Goal: Information Seeking & Learning: Learn about a topic

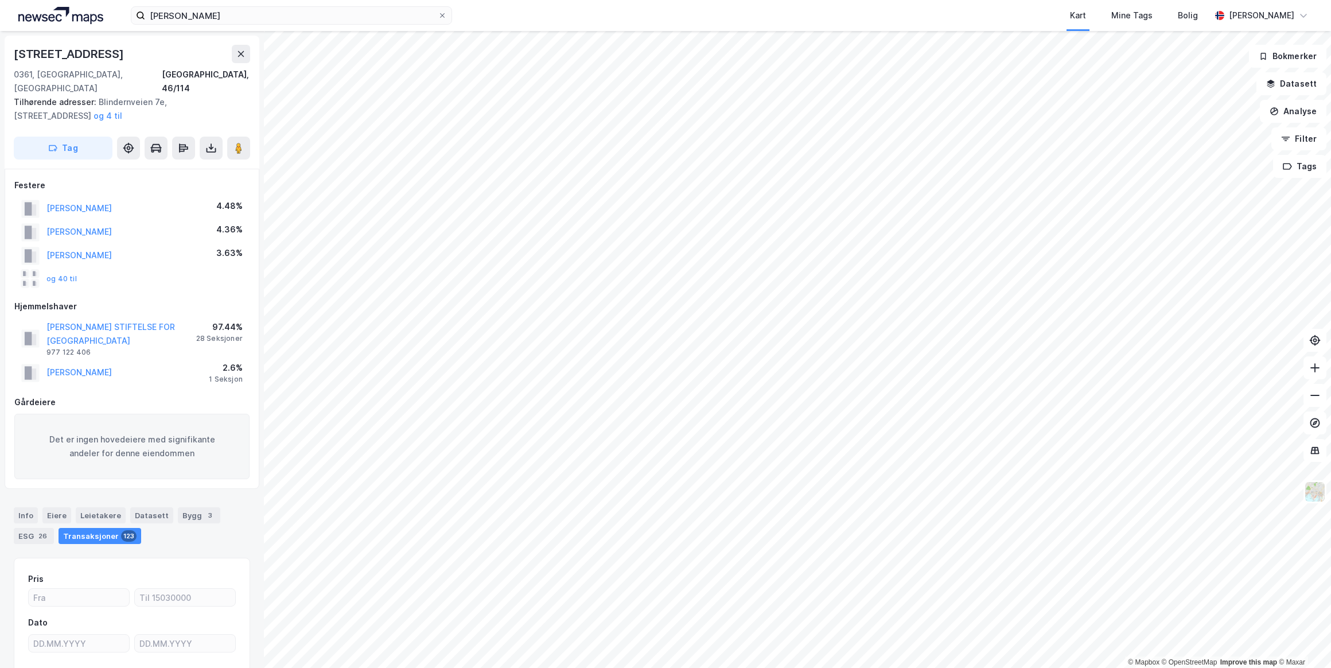
scroll to position [91, 0]
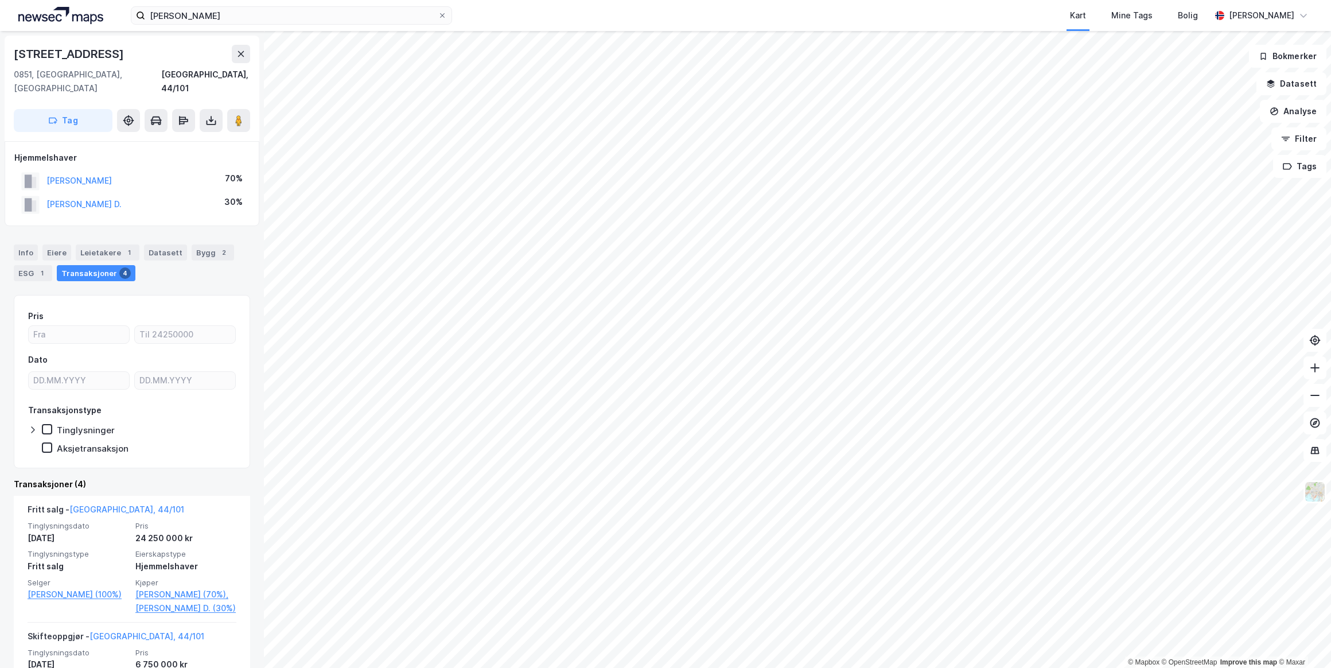
click at [0, 0] on button "[PERSON_NAME]" at bounding box center [0, 0] width 0 height 0
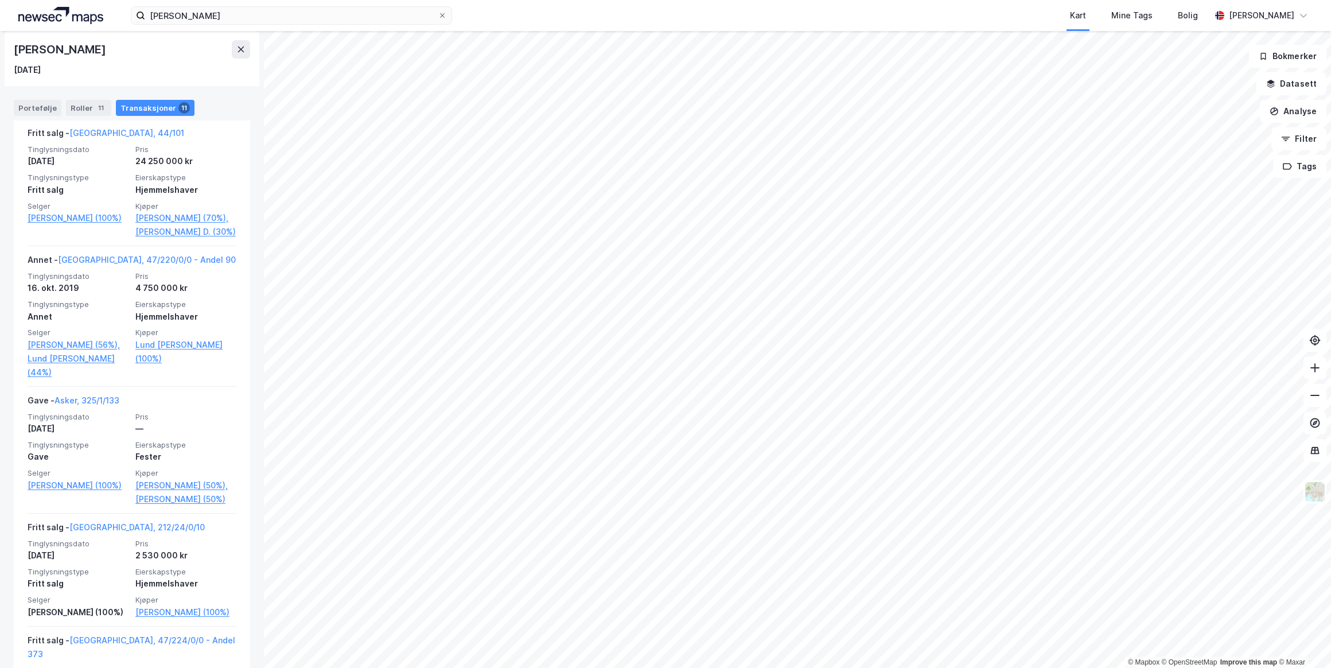
scroll to position [283, 0]
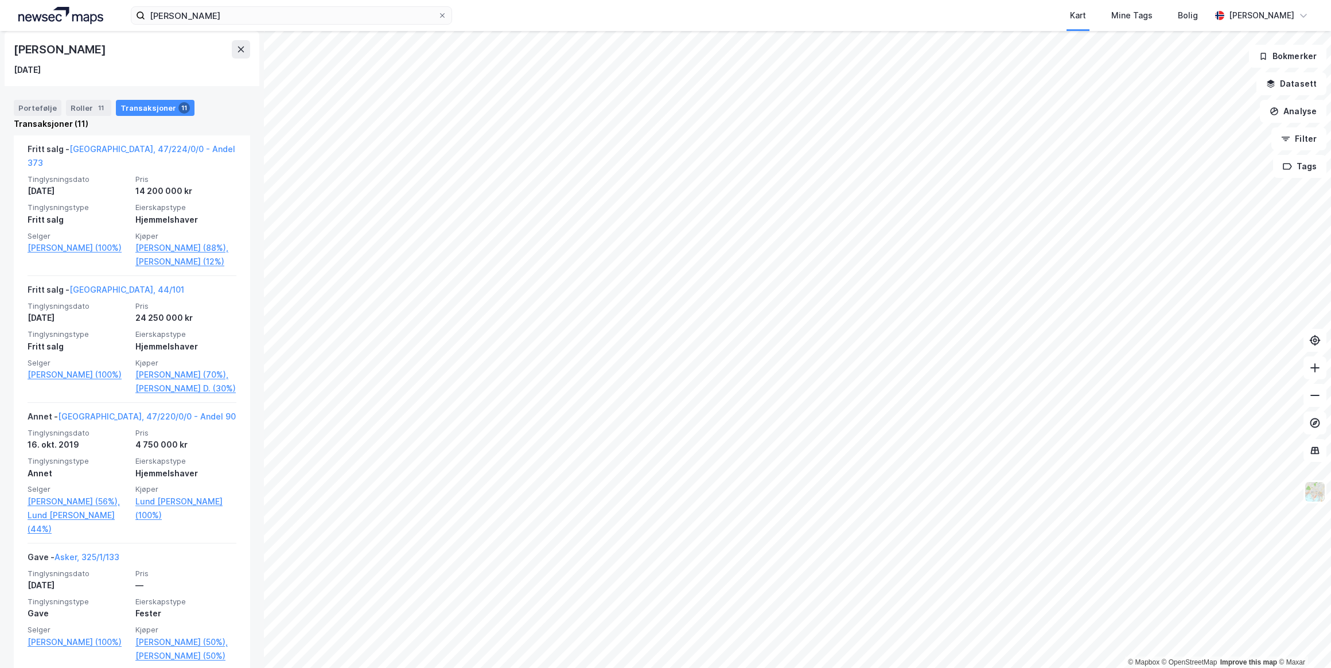
click at [86, 294] on link "[GEOGRAPHIC_DATA], 44/101" at bounding box center [126, 289] width 115 height 10
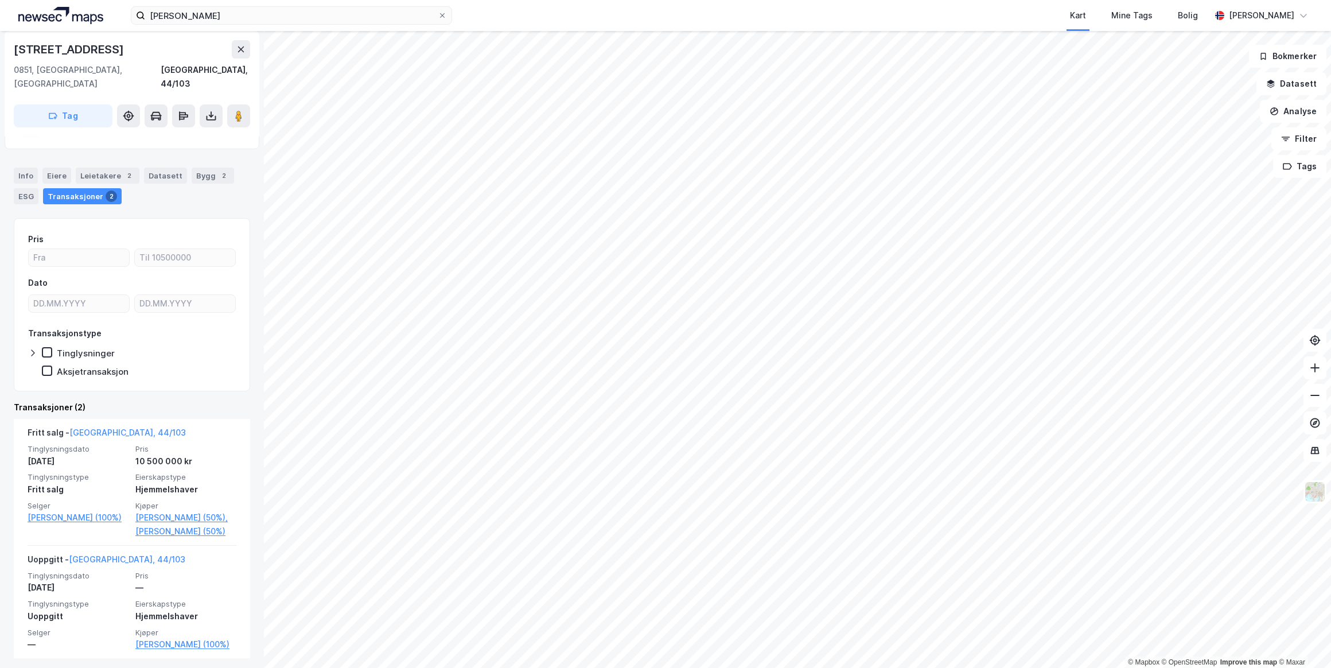
scroll to position [95, 0]
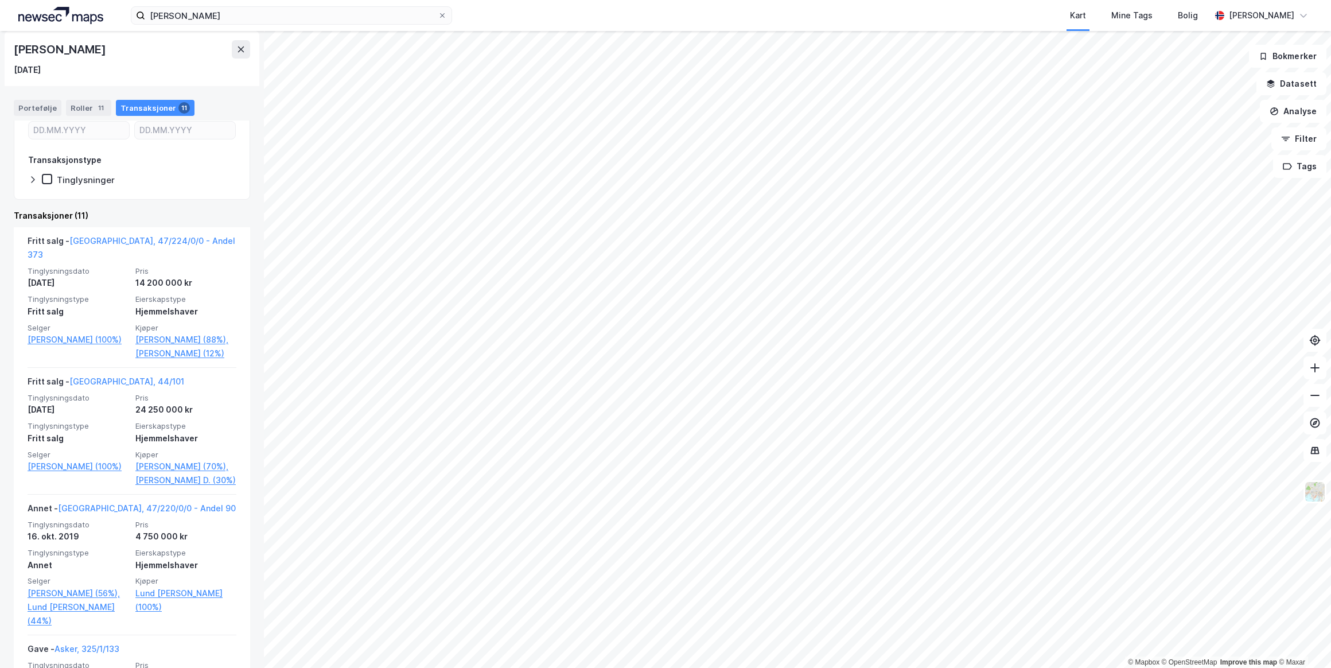
scroll to position [156, 0]
click at [163, 240] on link "[GEOGRAPHIC_DATA], 47/224/0/0 - Andel 373" at bounding box center [132, 247] width 208 height 24
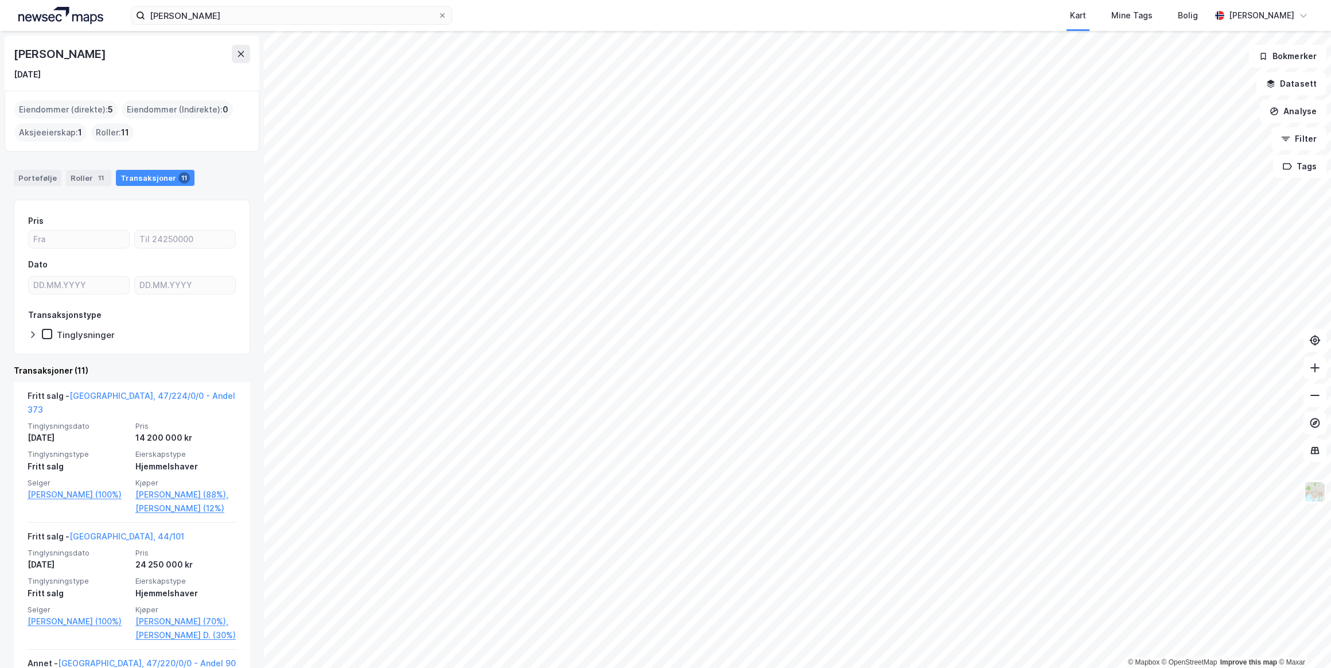
scroll to position [313, 0]
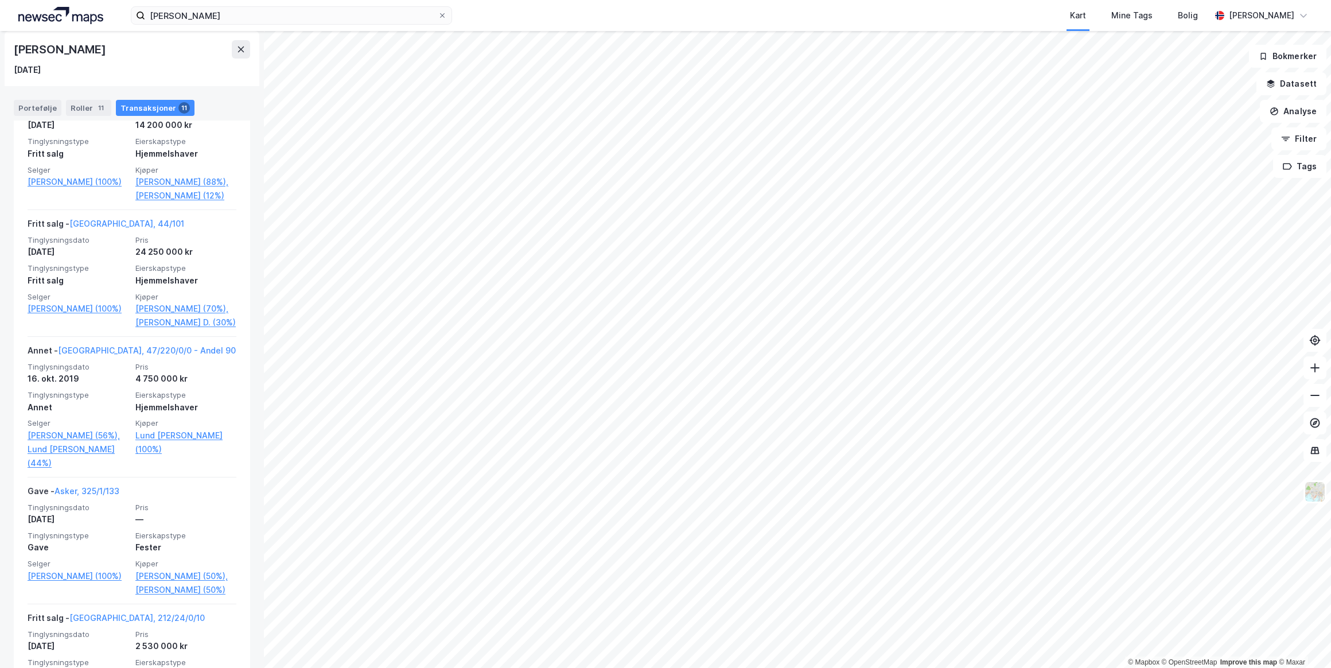
click at [142, 456] on link "Lund [PERSON_NAME] (100%)" at bounding box center [185, 442] width 101 height 28
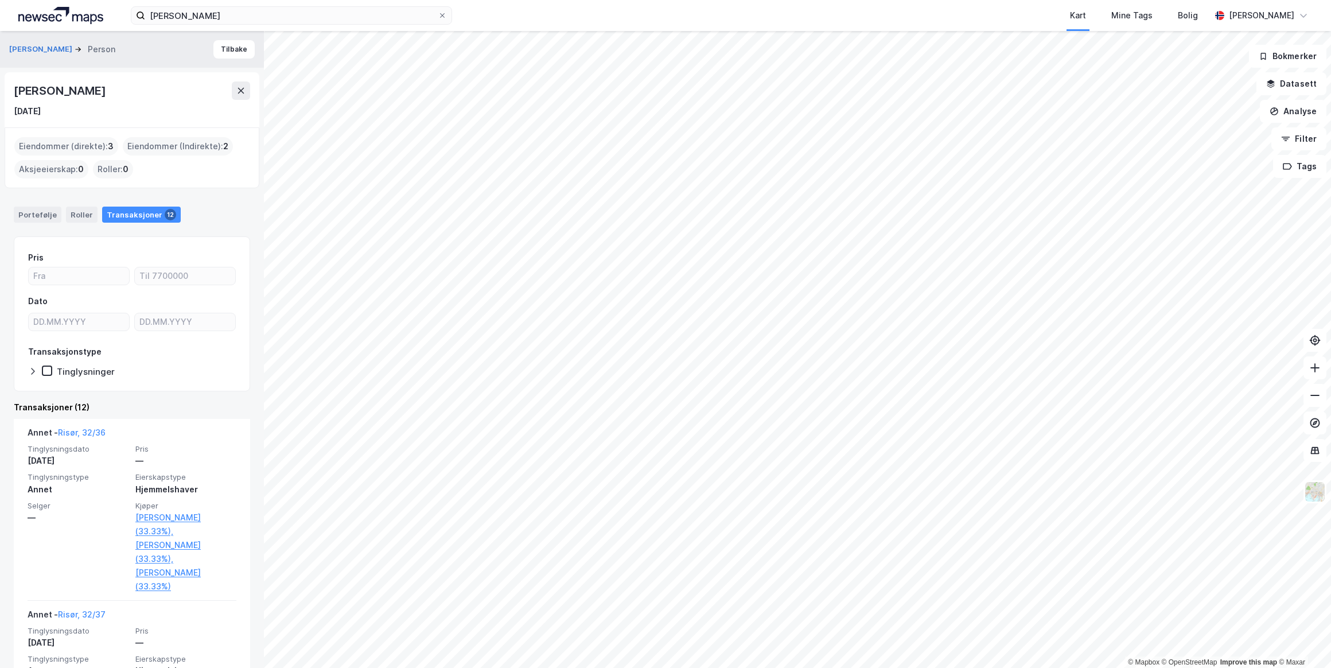
drag, startPoint x: 153, startPoint y: 90, endPoint x: 11, endPoint y: 89, distance: 141.7
click at [11, 89] on div "[PERSON_NAME] [DATE]" at bounding box center [132, 99] width 255 height 55
drag, startPoint x: 11, startPoint y: 89, endPoint x: 71, endPoint y: 92, distance: 60.3
copy div "[PERSON_NAME]"
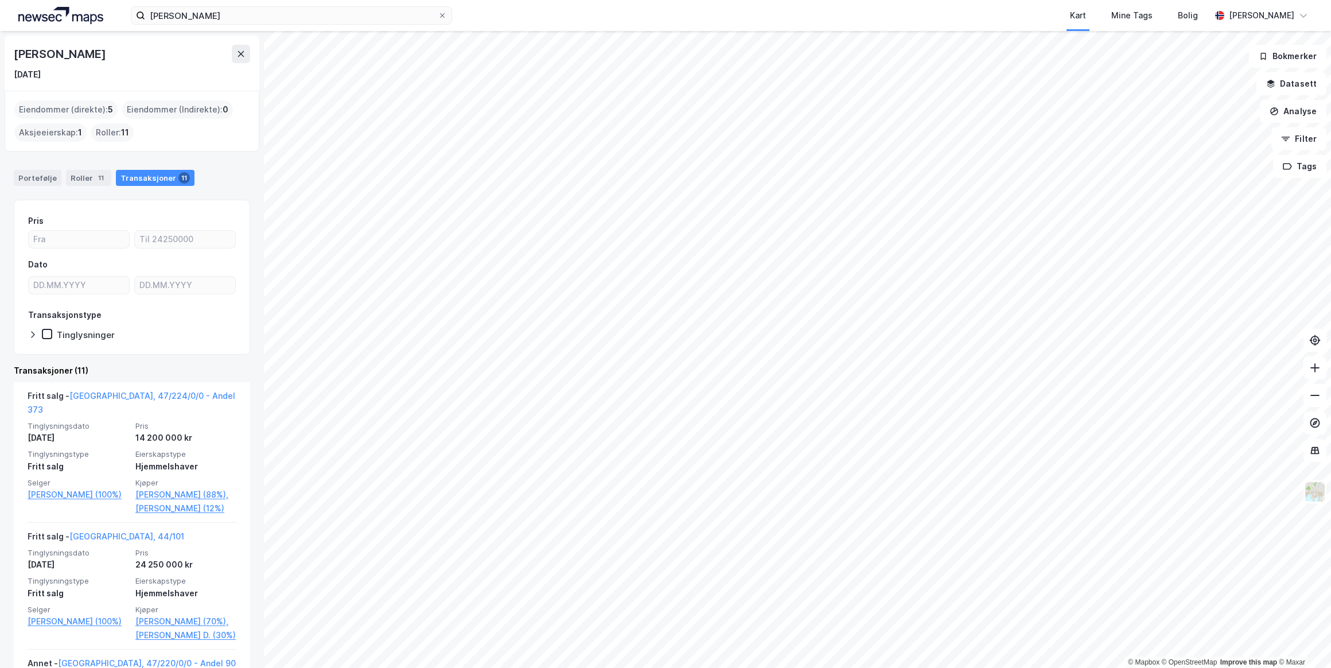
drag, startPoint x: 172, startPoint y: 346, endPoint x: 176, endPoint y: 339, distance: 7.7
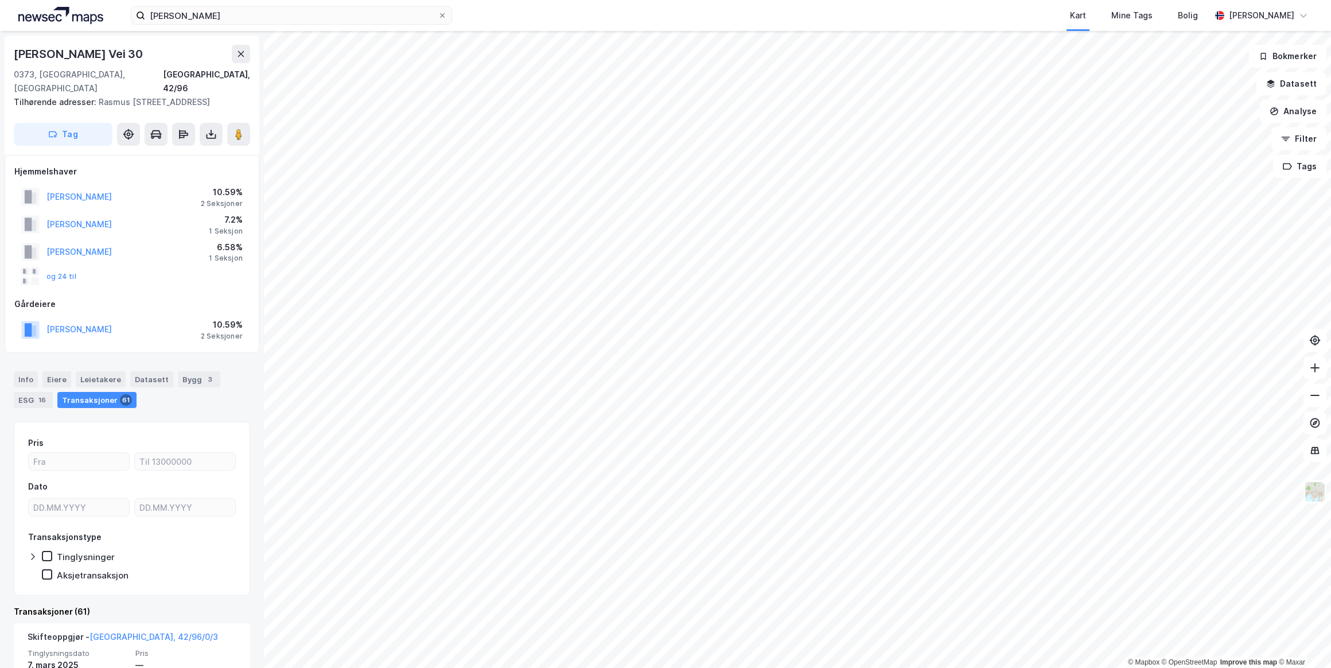
drag, startPoint x: 241, startPoint y: 54, endPoint x: 206, endPoint y: 13, distance: 53.8
click at [240, 52] on icon at bounding box center [240, 53] width 9 height 9
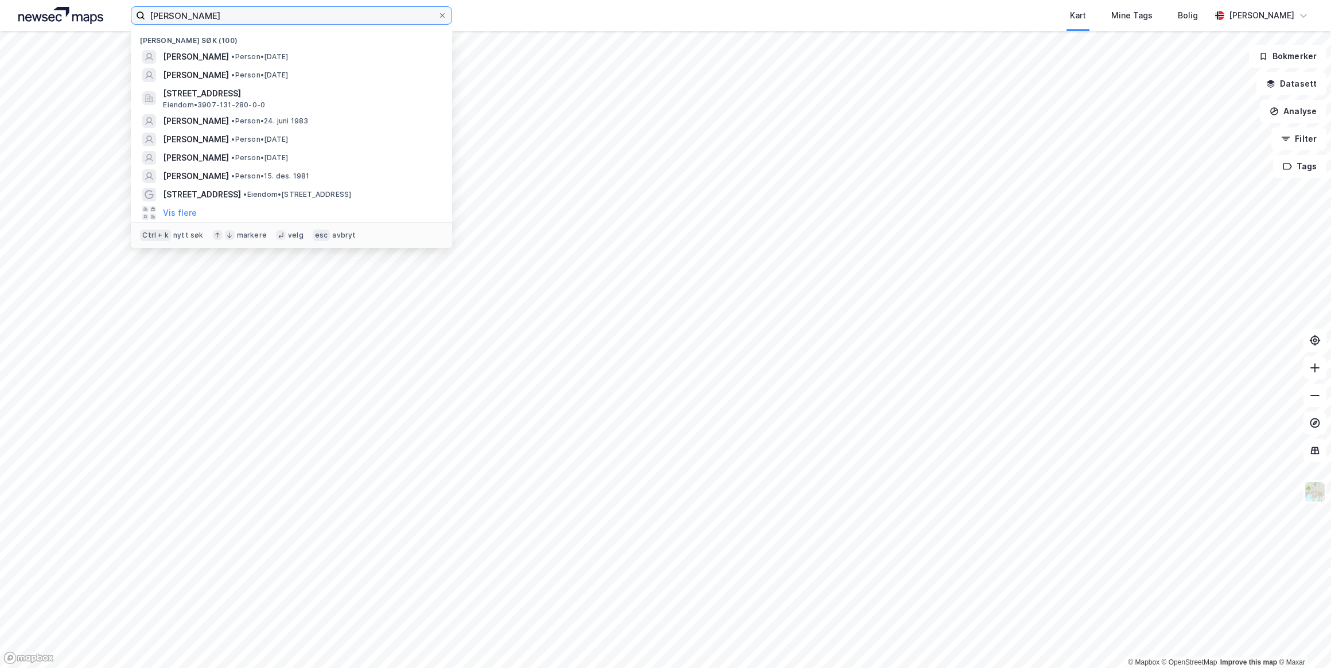
drag, startPoint x: 232, startPoint y: 20, endPoint x: 29, endPoint y: 10, distance: 203.8
click at [29, 10] on div "[PERSON_NAME] søk (100) [PERSON_NAME] • Person • [DATE] [PERSON_NAME] • Person …" at bounding box center [665, 15] width 1331 height 31
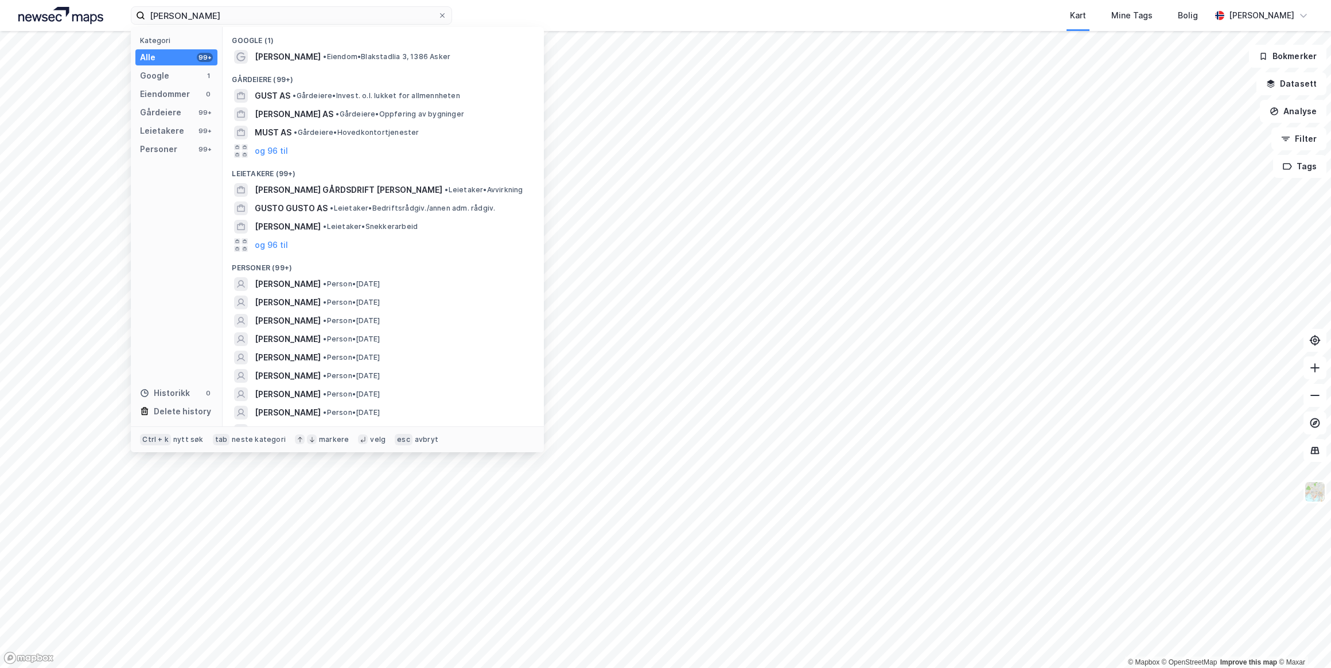
click at [317, 338] on span "[PERSON_NAME]" at bounding box center [288, 339] width 66 height 14
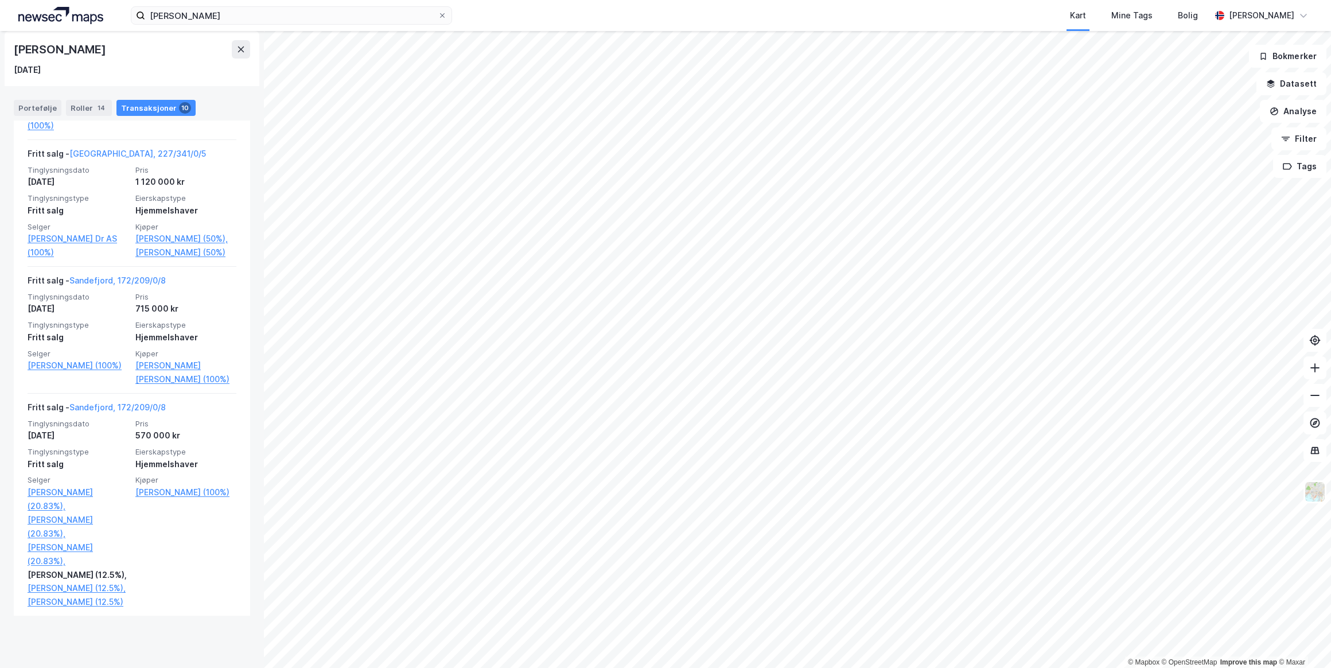
scroll to position [1269, 0]
click at [140, 283] on link "Sandefjord, 172/209/0/8" at bounding box center [117, 278] width 96 height 10
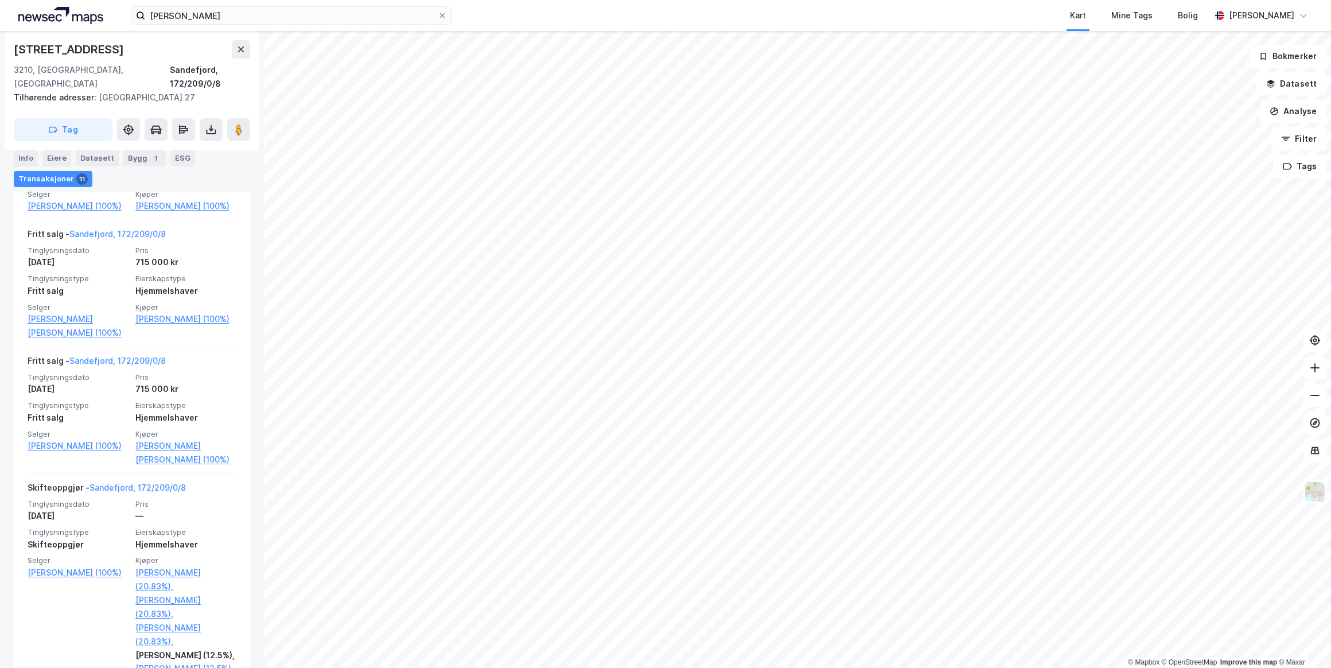
scroll to position [834, 0]
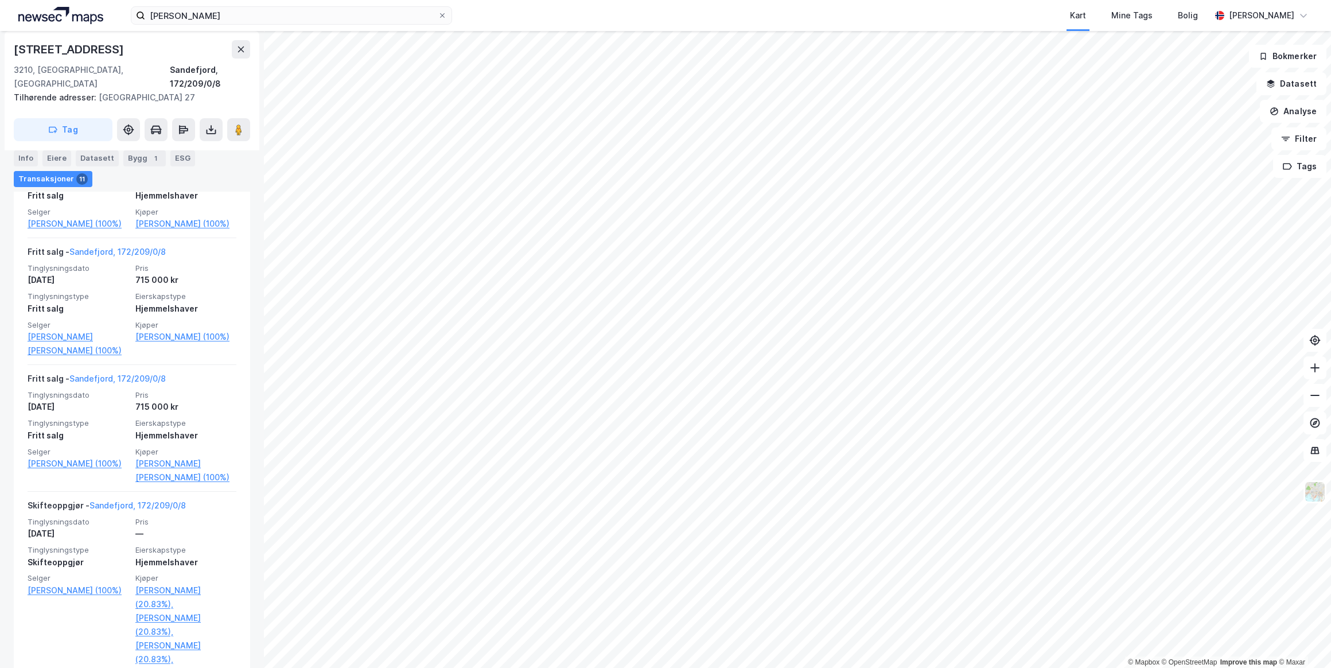
click at [153, 344] on link "[PERSON_NAME] (100%)" at bounding box center [185, 337] width 101 height 14
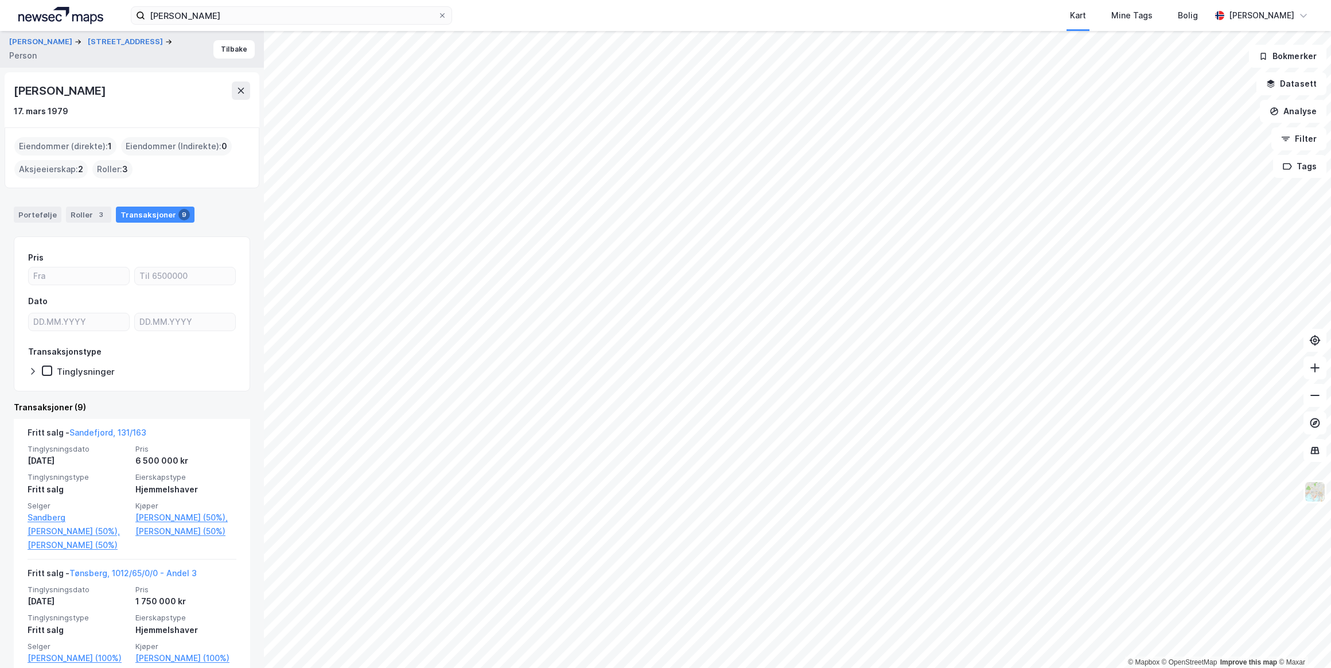
drag, startPoint x: 148, startPoint y: 89, endPoint x: 16, endPoint y: 87, distance: 131.9
click at [16, 87] on div "[PERSON_NAME]" at bounding box center [132, 90] width 236 height 18
drag, startPoint x: 16, startPoint y: 87, endPoint x: 47, endPoint y: 90, distance: 31.1
copy div "[PERSON_NAME]"
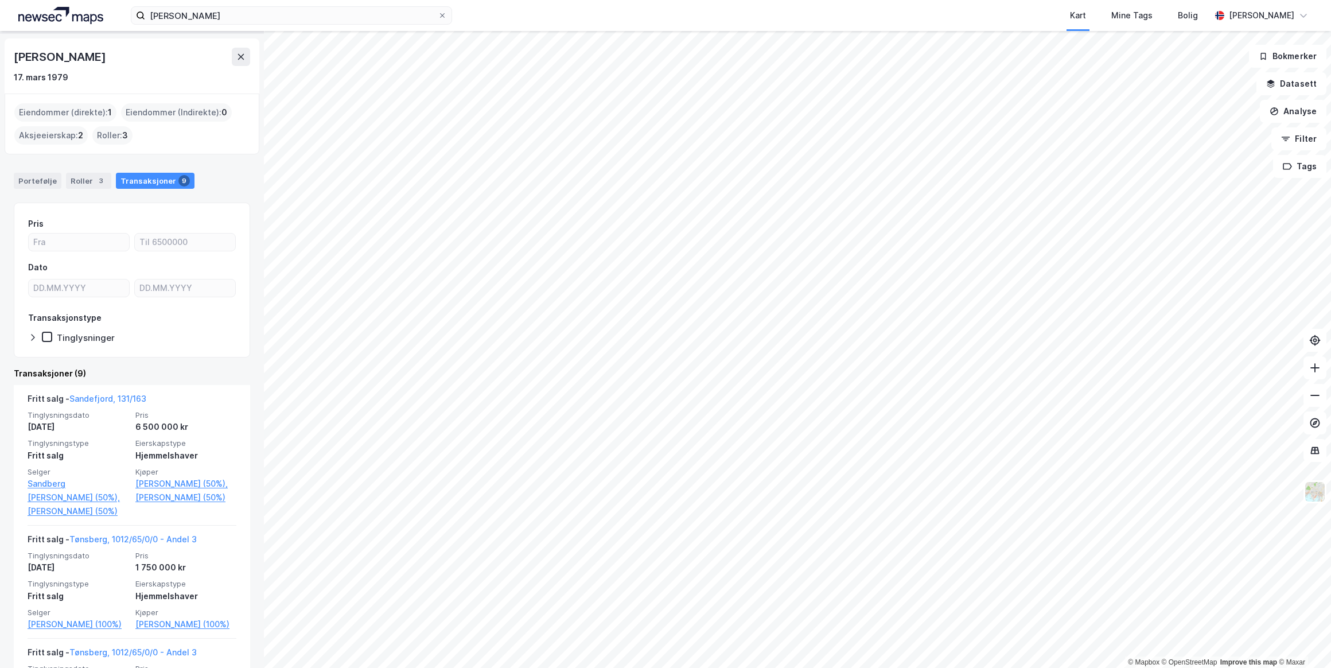
scroll to position [52, 0]
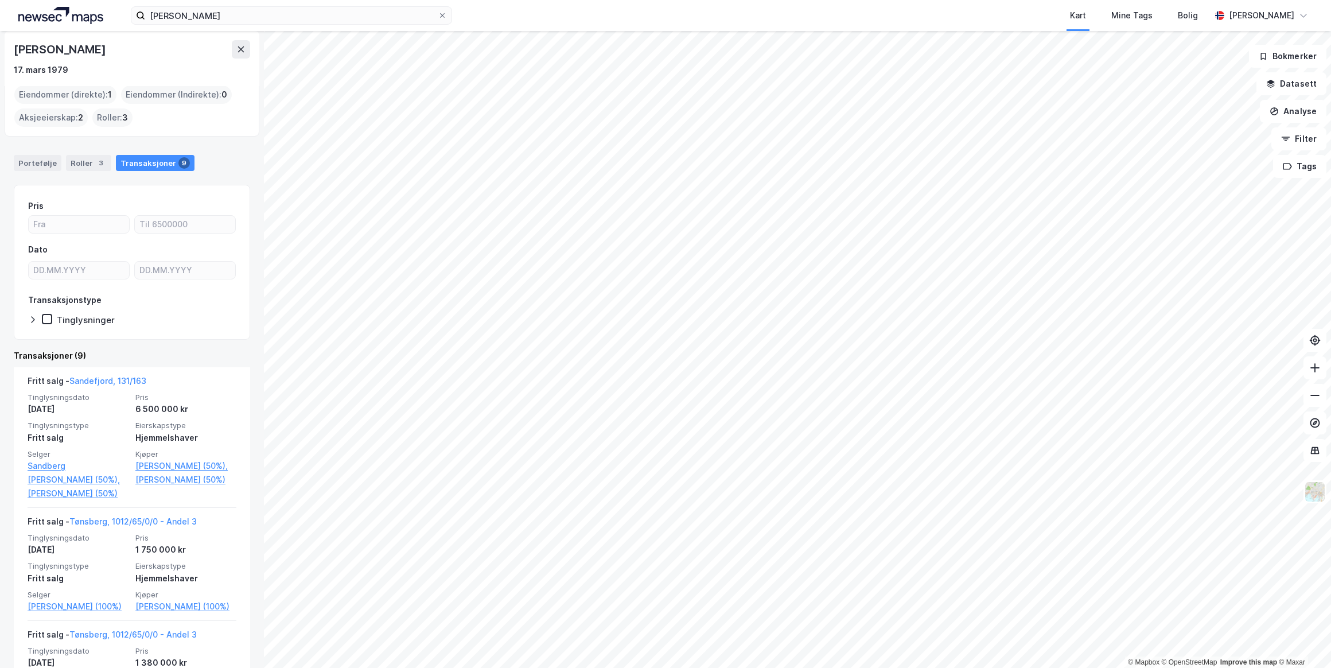
click at [115, 379] on link "Sandefjord, 131/163" at bounding box center [107, 381] width 77 height 10
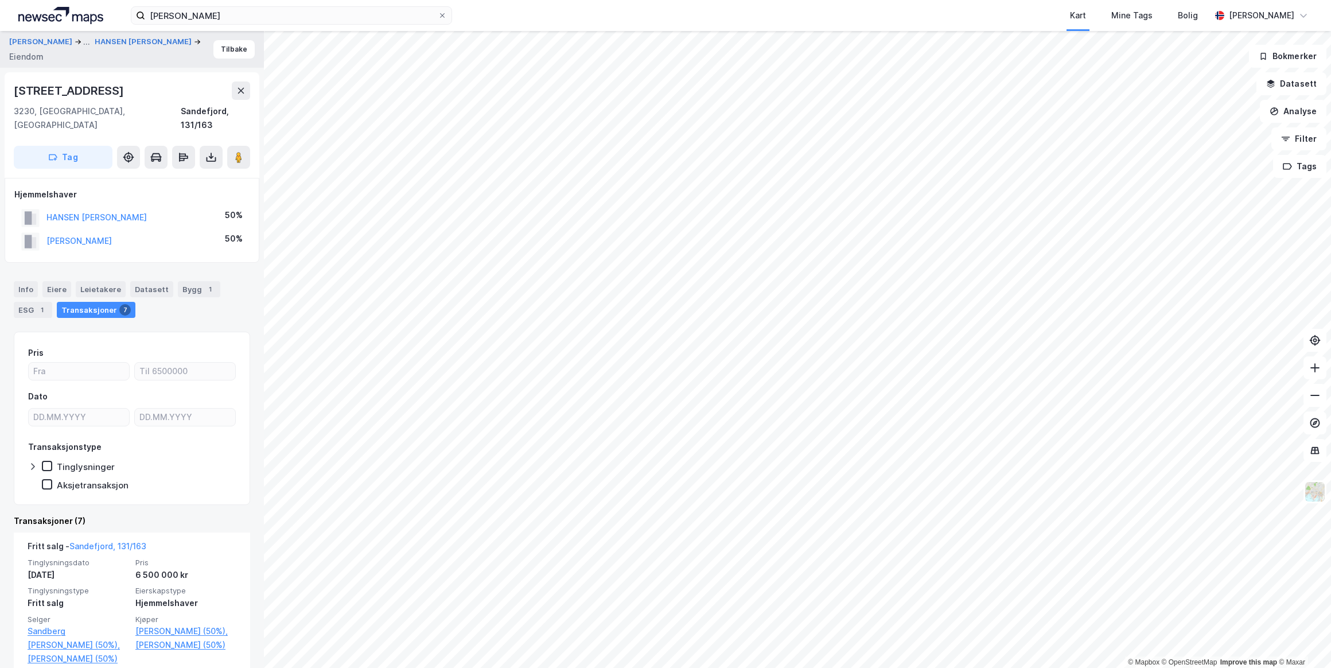
click at [0, 0] on button "[PERSON_NAME]" at bounding box center [0, 0] width 0 height 0
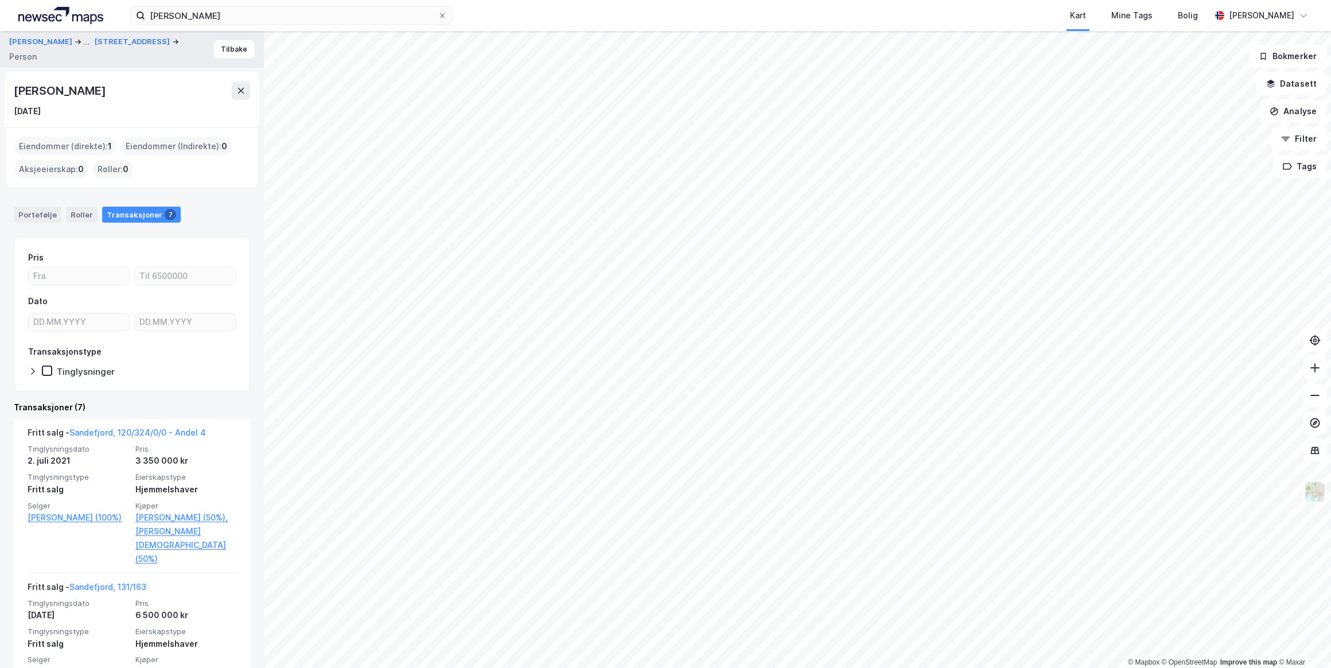
drag, startPoint x: 155, startPoint y: 92, endPoint x: 6, endPoint y: 90, distance: 149.1
click at [6, 90] on div "[PERSON_NAME] [DATE]" at bounding box center [132, 99] width 255 height 55
drag, startPoint x: 6, startPoint y: 90, endPoint x: 106, endPoint y: 91, distance: 99.8
copy div "[PERSON_NAME]"
click at [236, 93] on icon at bounding box center [240, 90] width 9 height 9
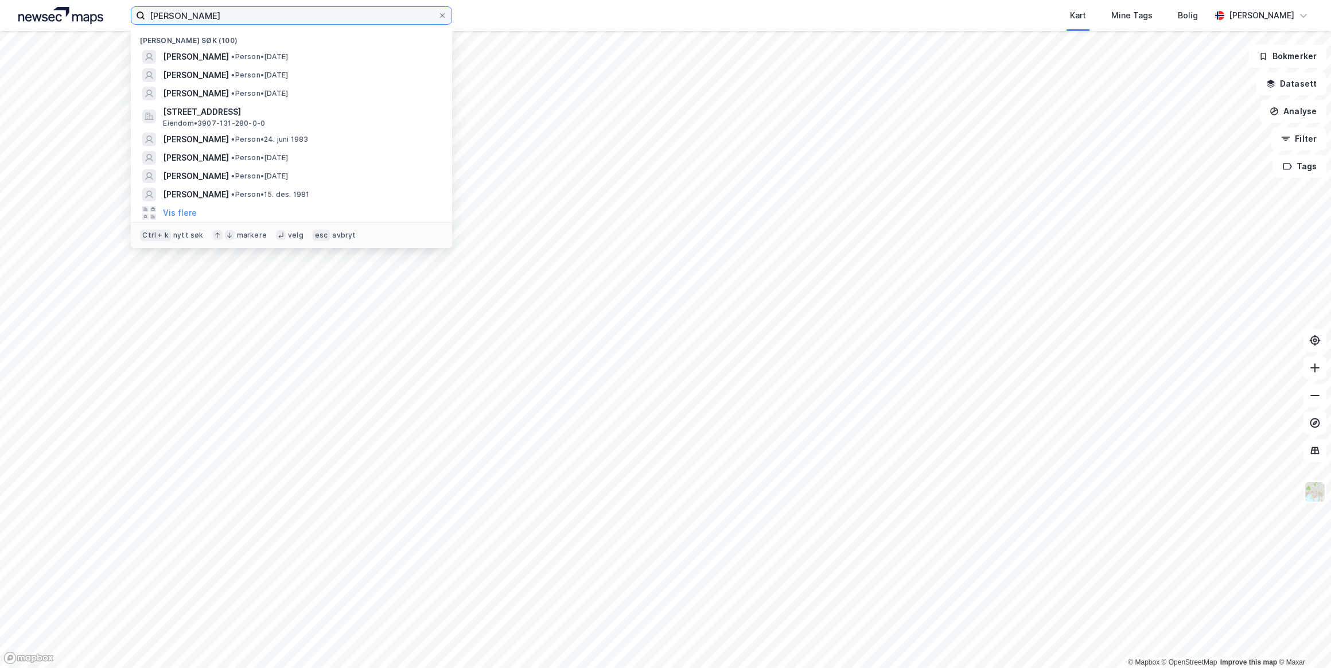
drag, startPoint x: 229, startPoint y: 17, endPoint x: 52, endPoint y: 17, distance: 177.8
click at [52, 17] on div "[PERSON_NAME] søk (100) [PERSON_NAME] • Person • [DATE] [PERSON_NAME] • Person …" at bounding box center [665, 15] width 1331 height 31
paste input "[STREET_ADDRESS]"
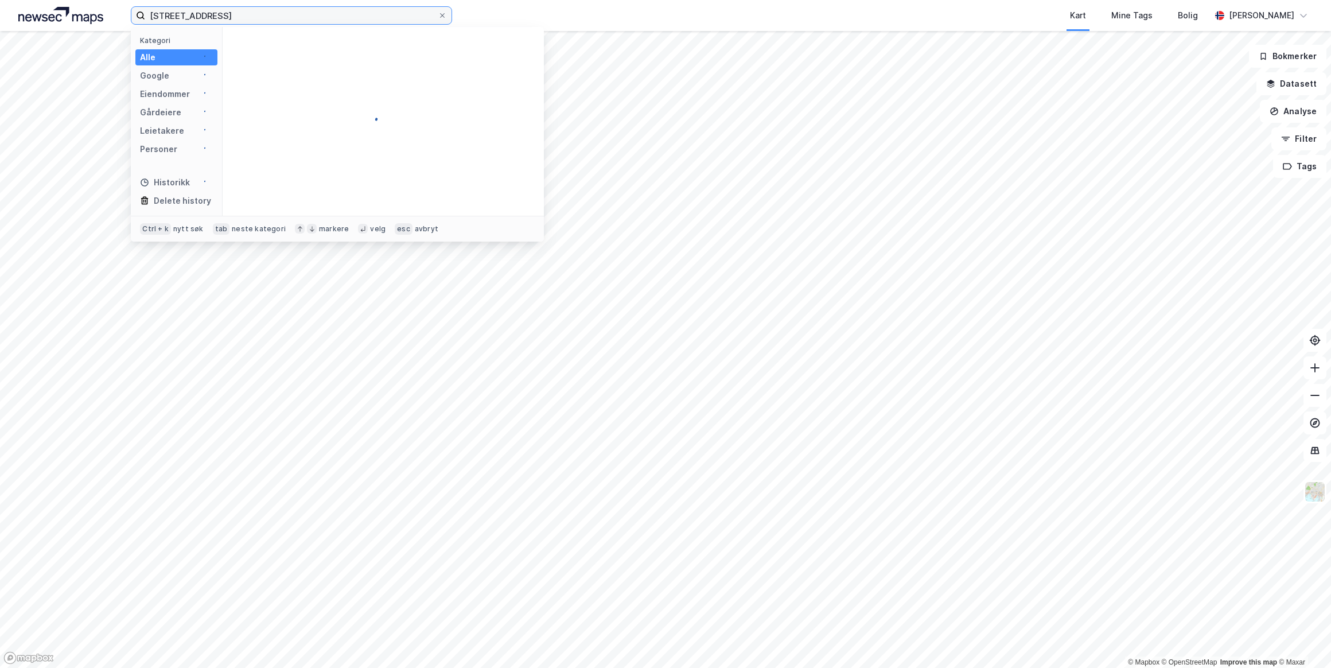
type input "[STREET_ADDRESS]"
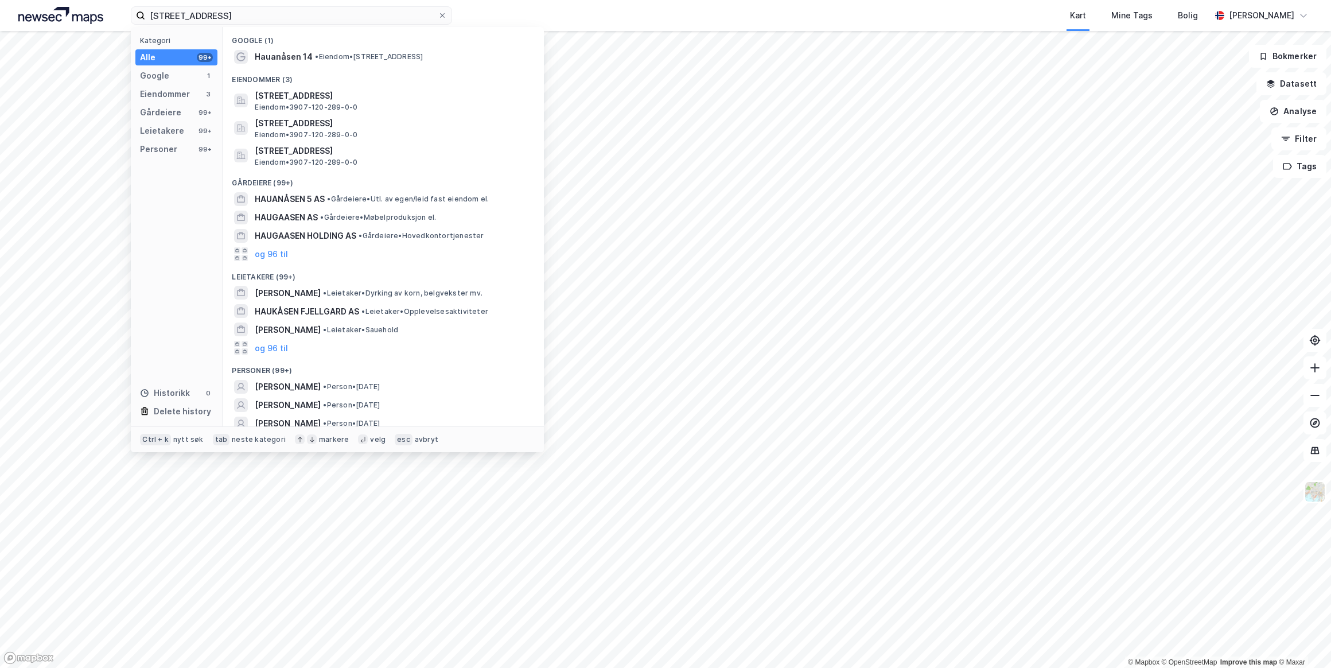
click at [287, 56] on span "Hauanåsen 14" at bounding box center [284, 57] width 58 height 14
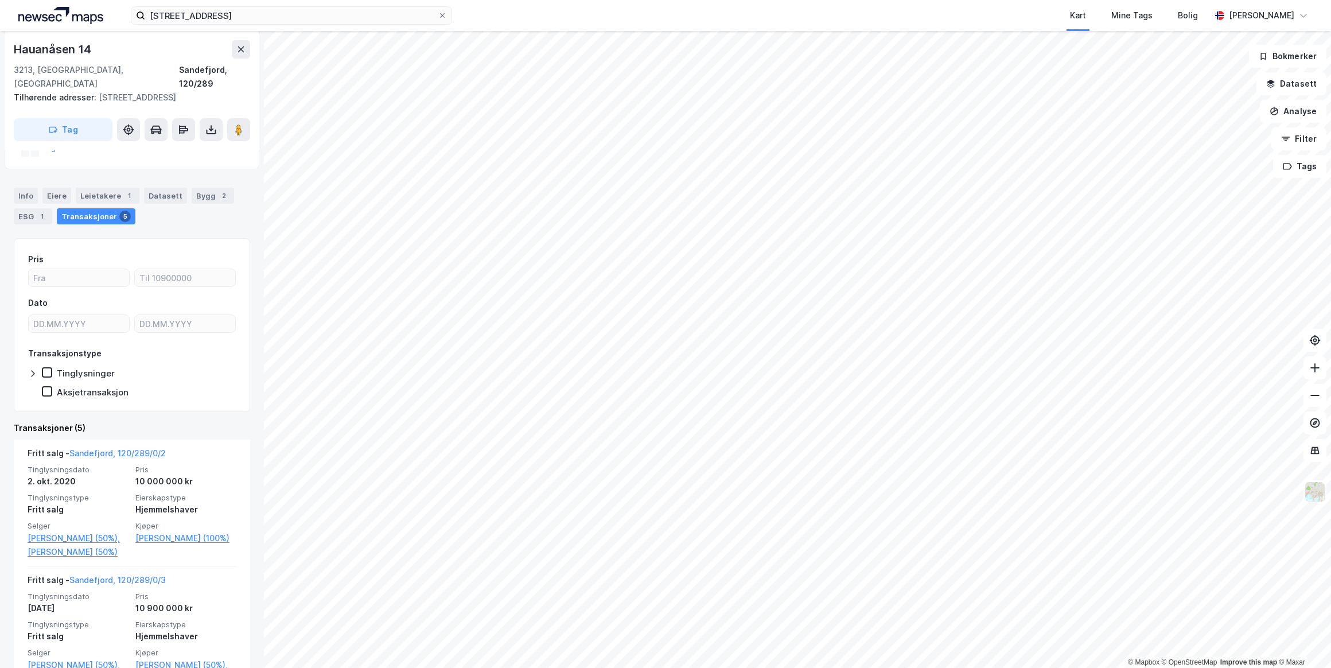
scroll to position [156, 0]
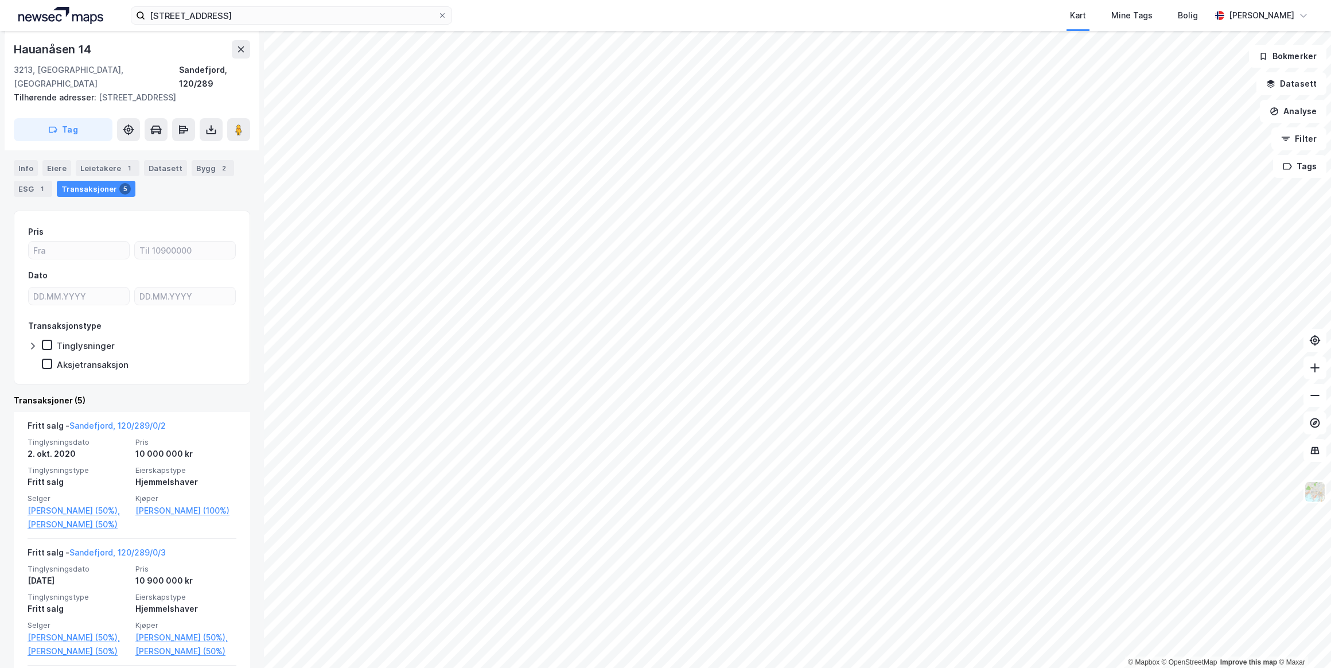
click at [94, 420] on link "Sandefjord, 120/289/0/2" at bounding box center [117, 425] width 96 height 10
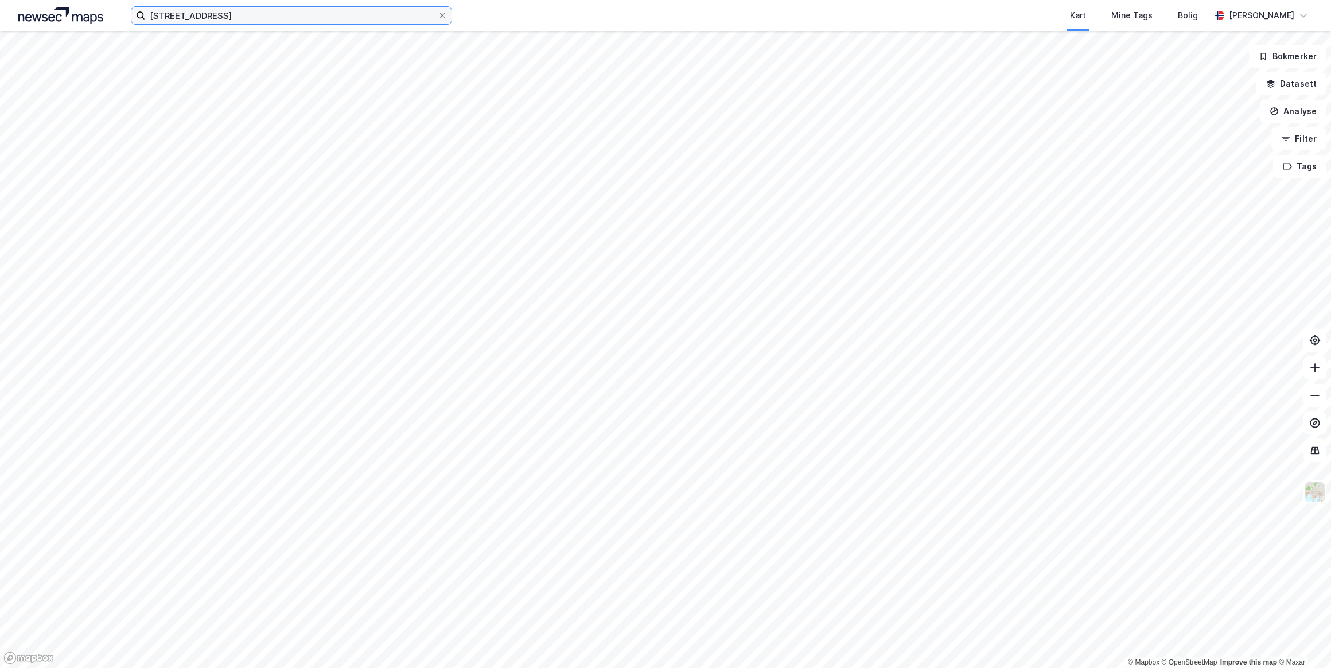
click at [367, 21] on input "[STREET_ADDRESS]" at bounding box center [291, 15] width 293 height 17
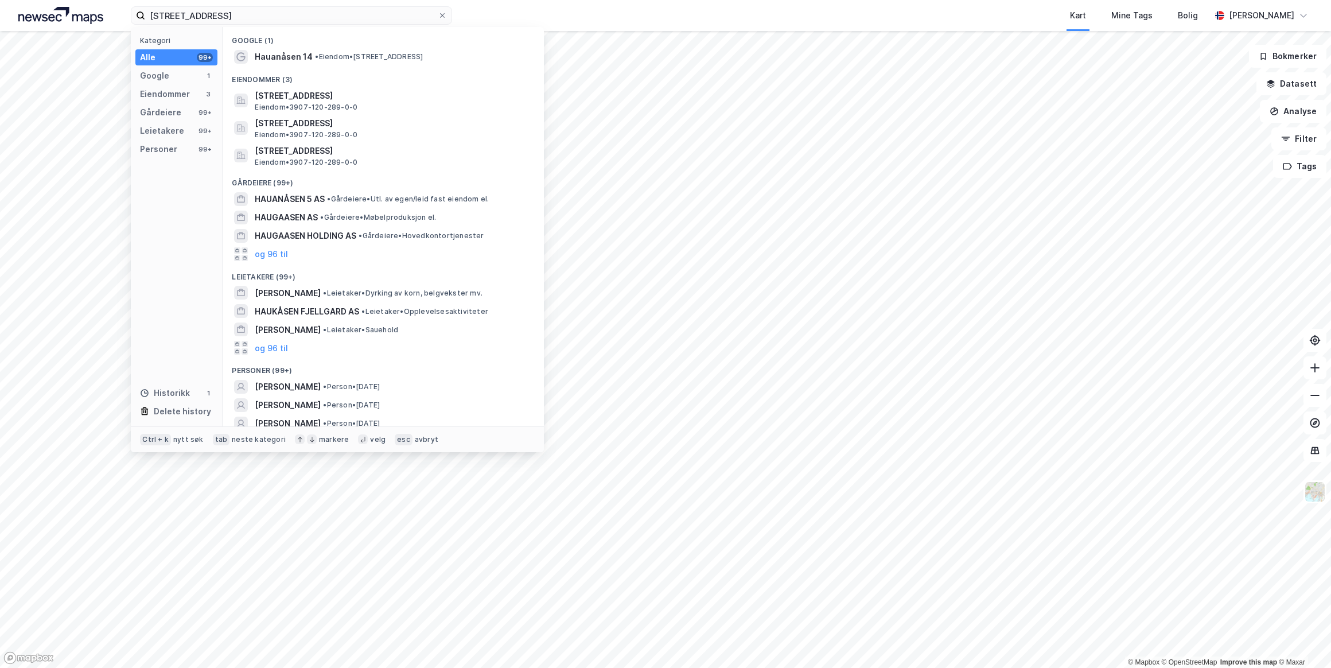
click at [301, 52] on span "Hauanåsen 14" at bounding box center [284, 57] width 58 height 14
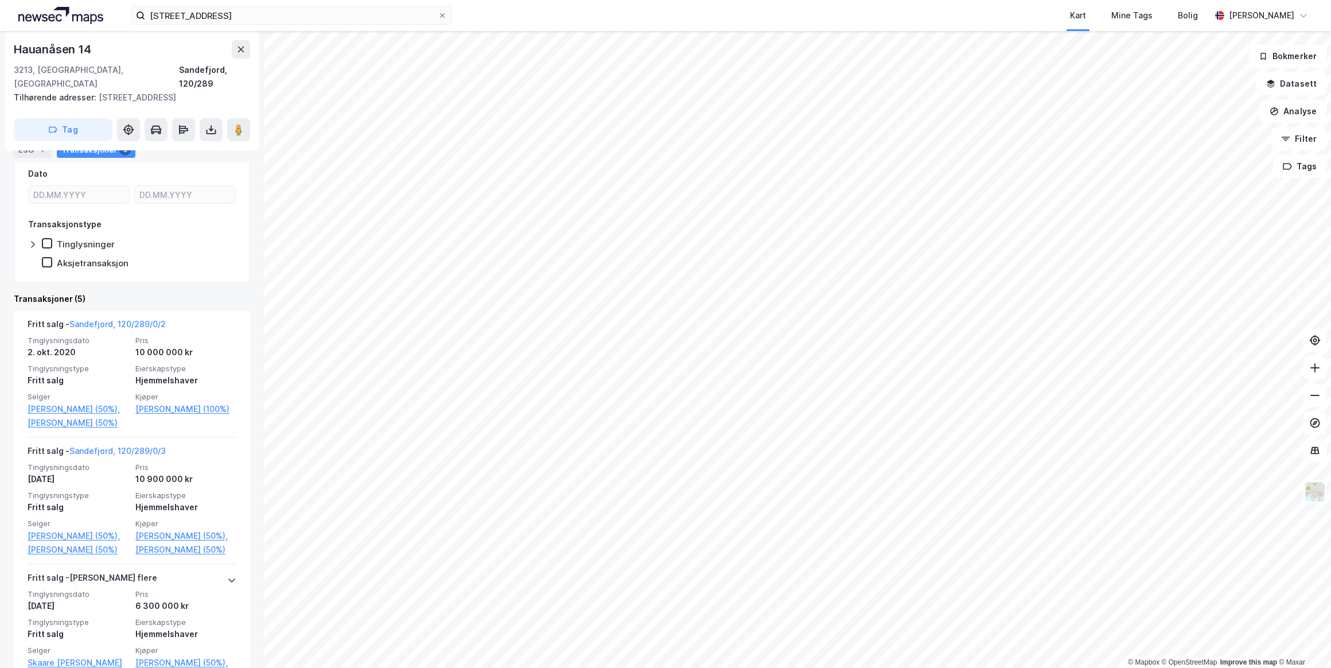
scroll to position [260, 0]
click at [114, 445] on link "Sandefjord, 120/289/0/3" at bounding box center [117, 448] width 96 height 10
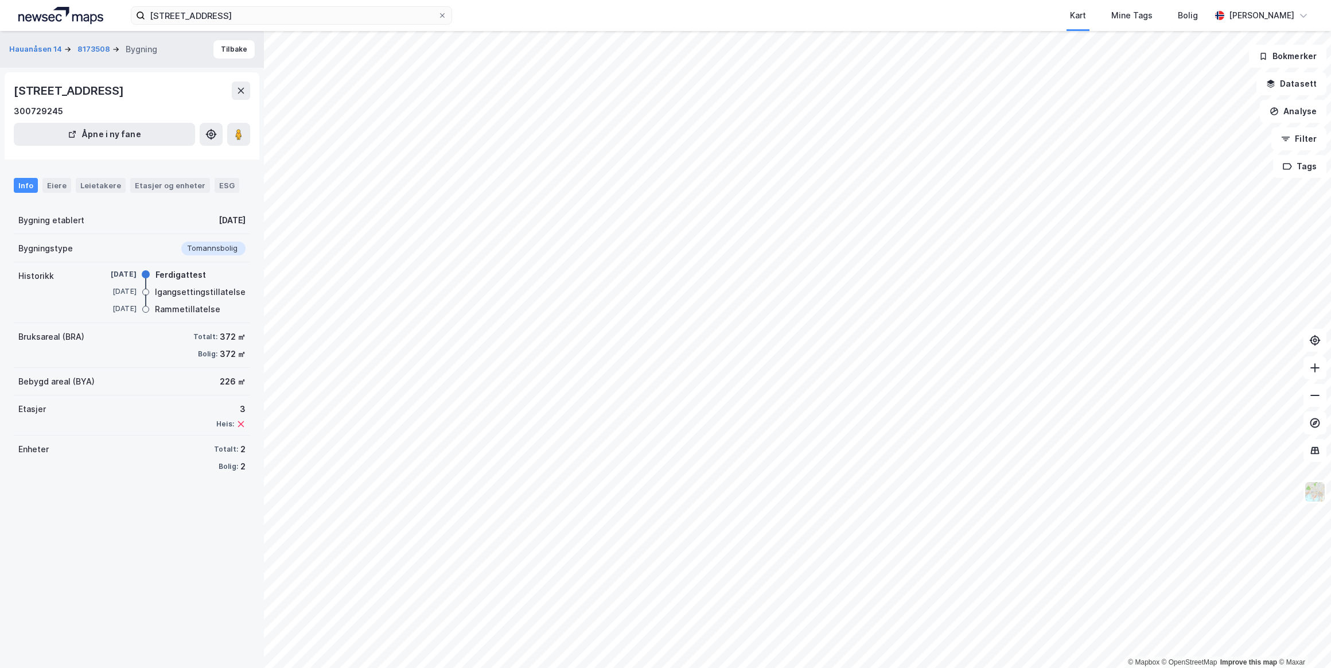
click at [52, 186] on div "Eiere" at bounding box center [56, 185] width 29 height 15
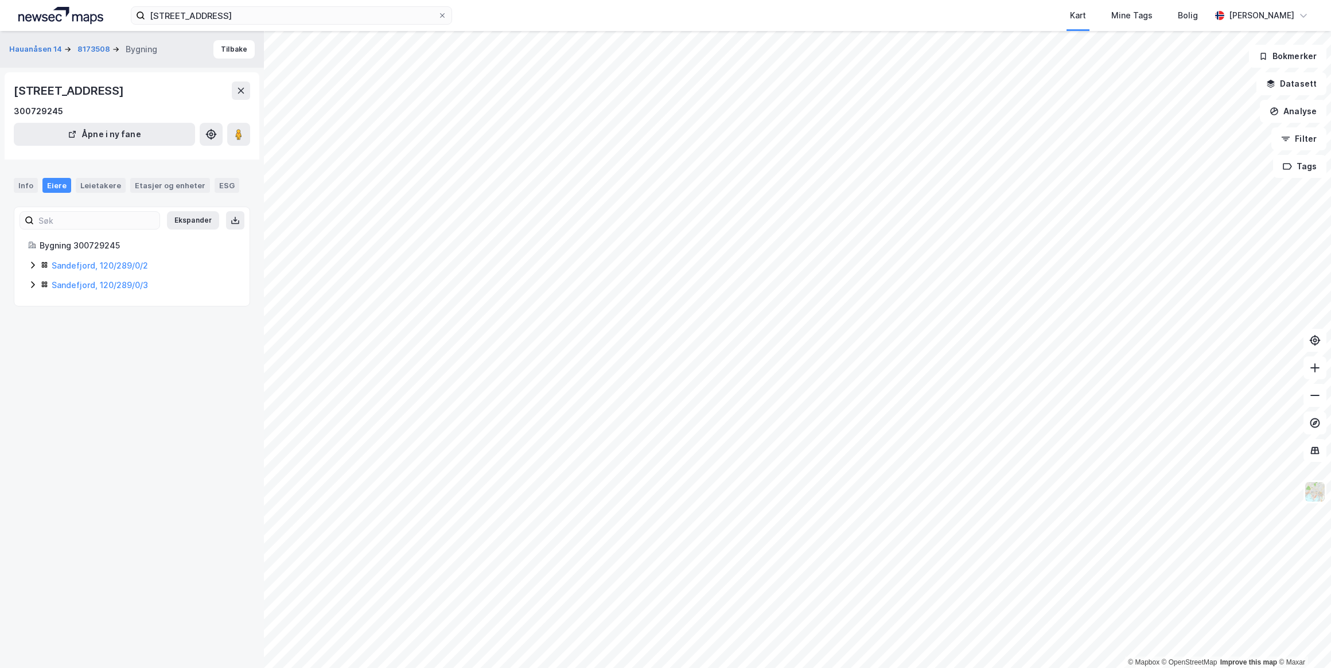
click at [71, 266] on link "Sandefjord, 120/289/0/2" at bounding box center [100, 265] width 96 height 10
click at [130, 283] on link "Sandefjord, 120/289/0/3" at bounding box center [100, 285] width 96 height 10
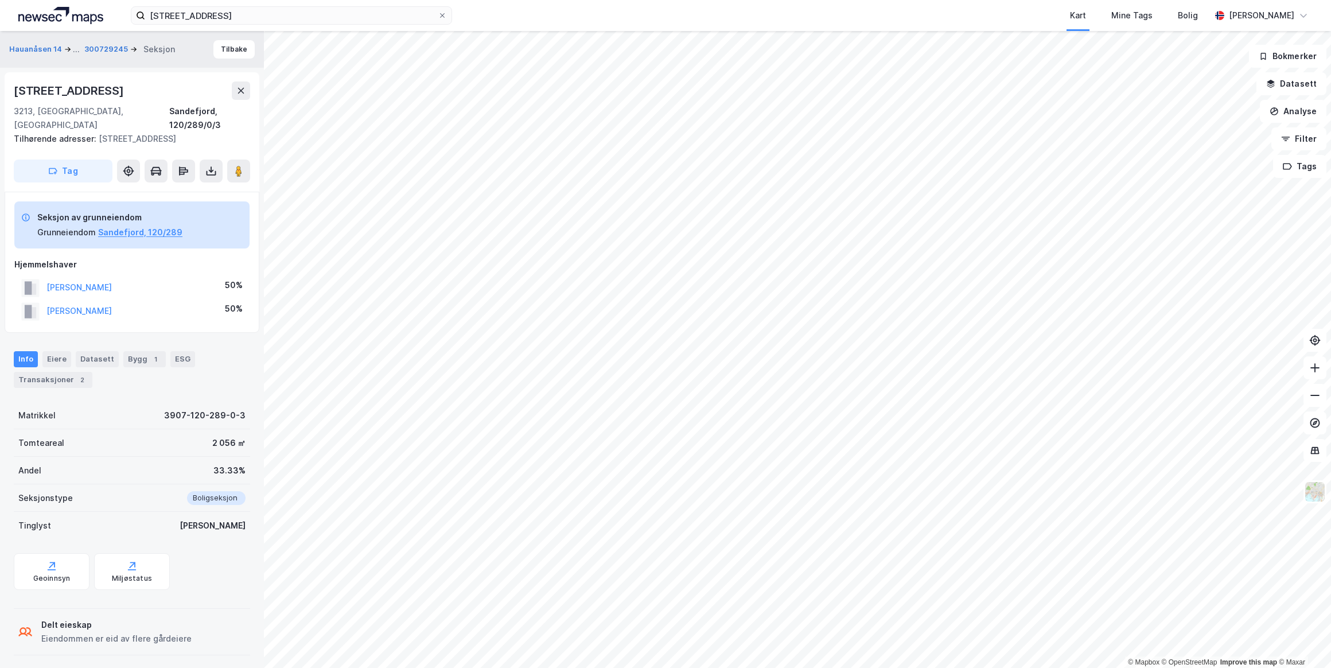
click at [0, 0] on button "[PERSON_NAME]" at bounding box center [0, 0] width 0 height 0
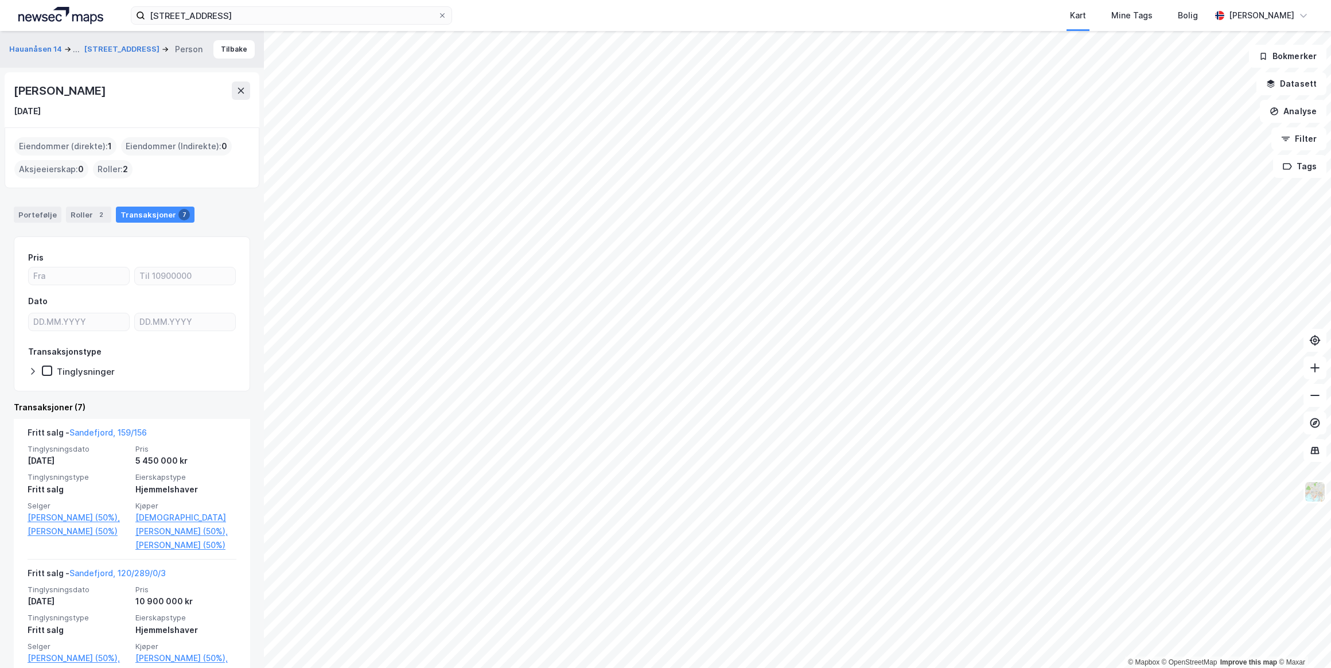
drag, startPoint x: 172, startPoint y: 92, endPoint x: 12, endPoint y: 90, distance: 160.0
click at [12, 90] on div "[PERSON_NAME] [DATE]" at bounding box center [132, 99] width 255 height 55
drag, startPoint x: 12, startPoint y: 90, endPoint x: 45, endPoint y: 91, distance: 33.3
copy div "[PERSON_NAME]"
drag, startPoint x: 238, startPoint y: 91, endPoint x: 286, endPoint y: 26, distance: 80.4
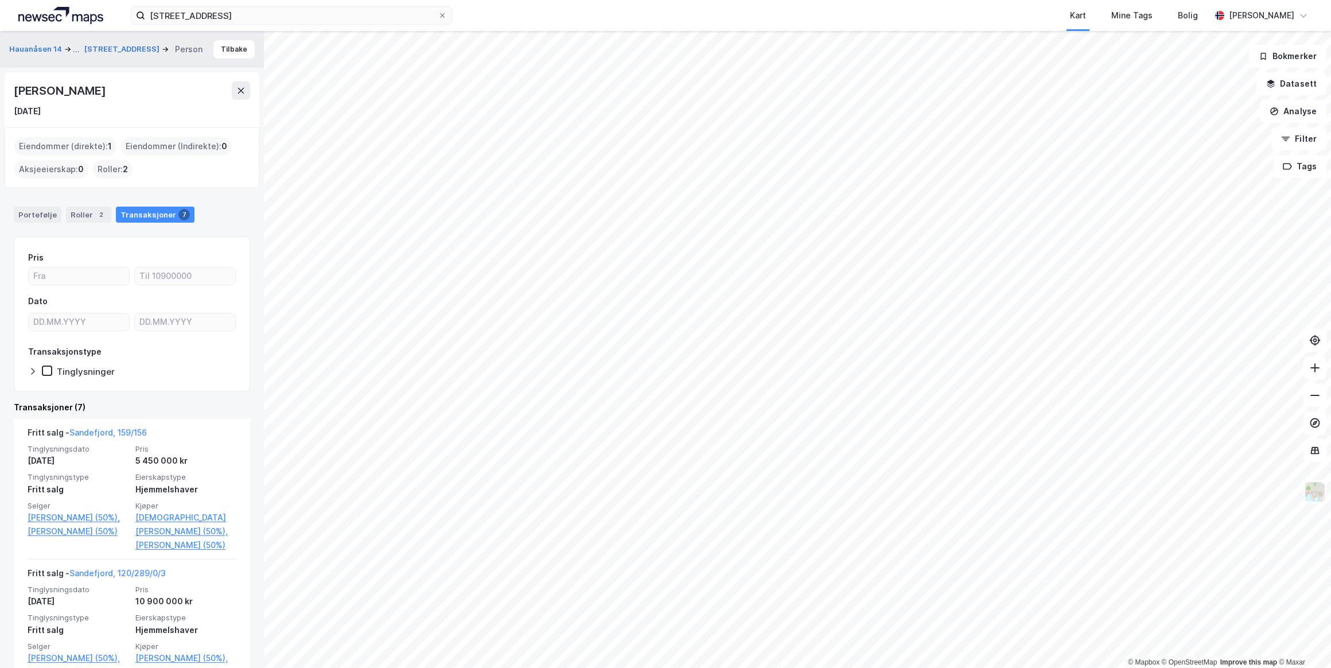
click at [239, 91] on icon at bounding box center [240, 90] width 9 height 9
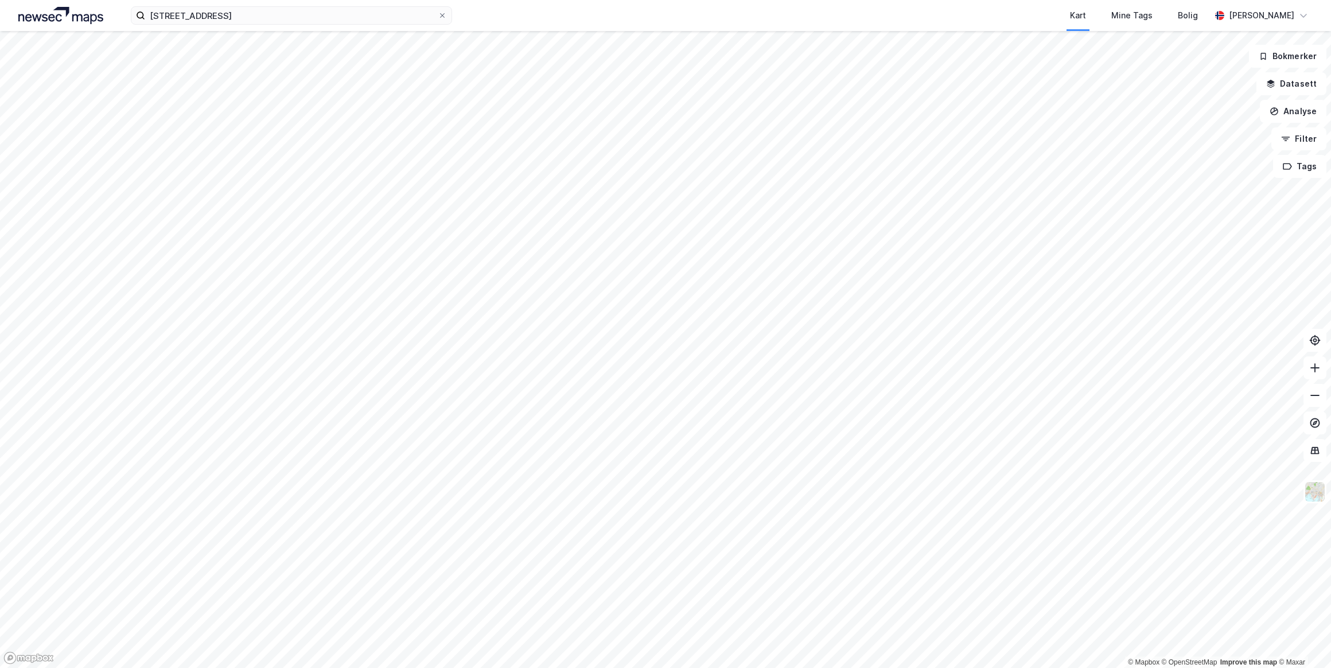
click at [439, 17] on icon at bounding box center [442, 15] width 7 height 7
click at [438, 17] on input "[STREET_ADDRESS]" at bounding box center [291, 15] width 293 height 17
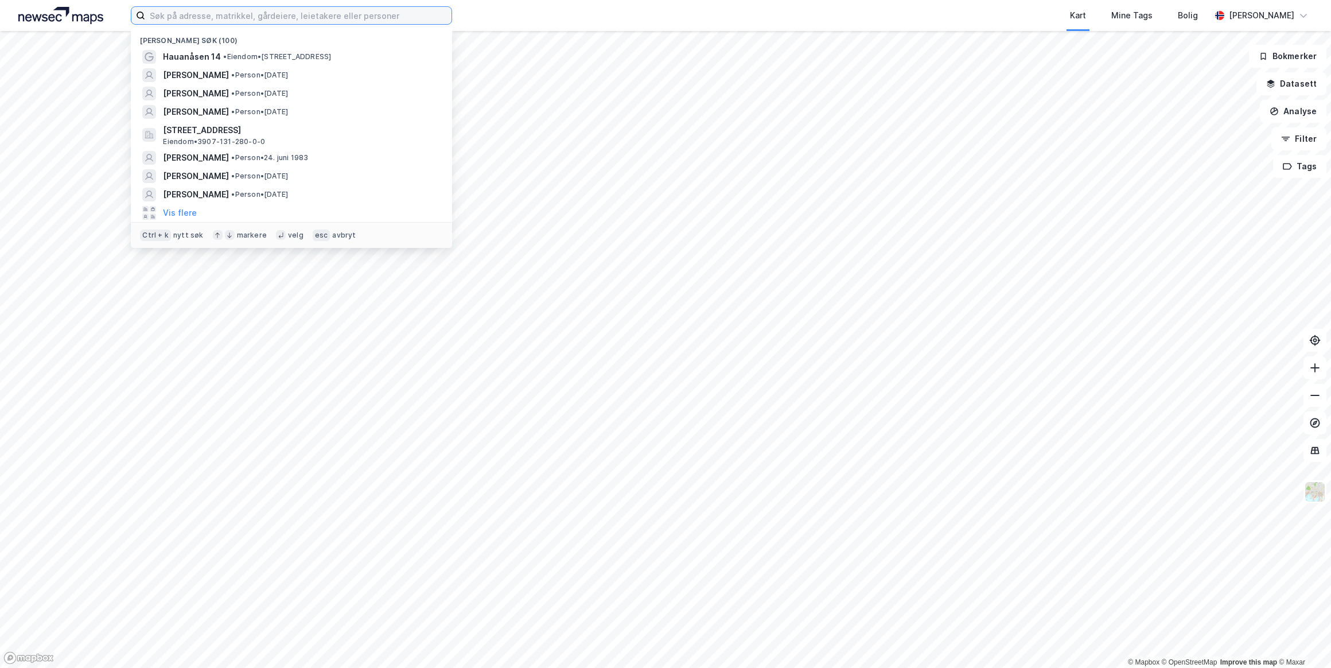
paste input "[PERSON_NAME]"
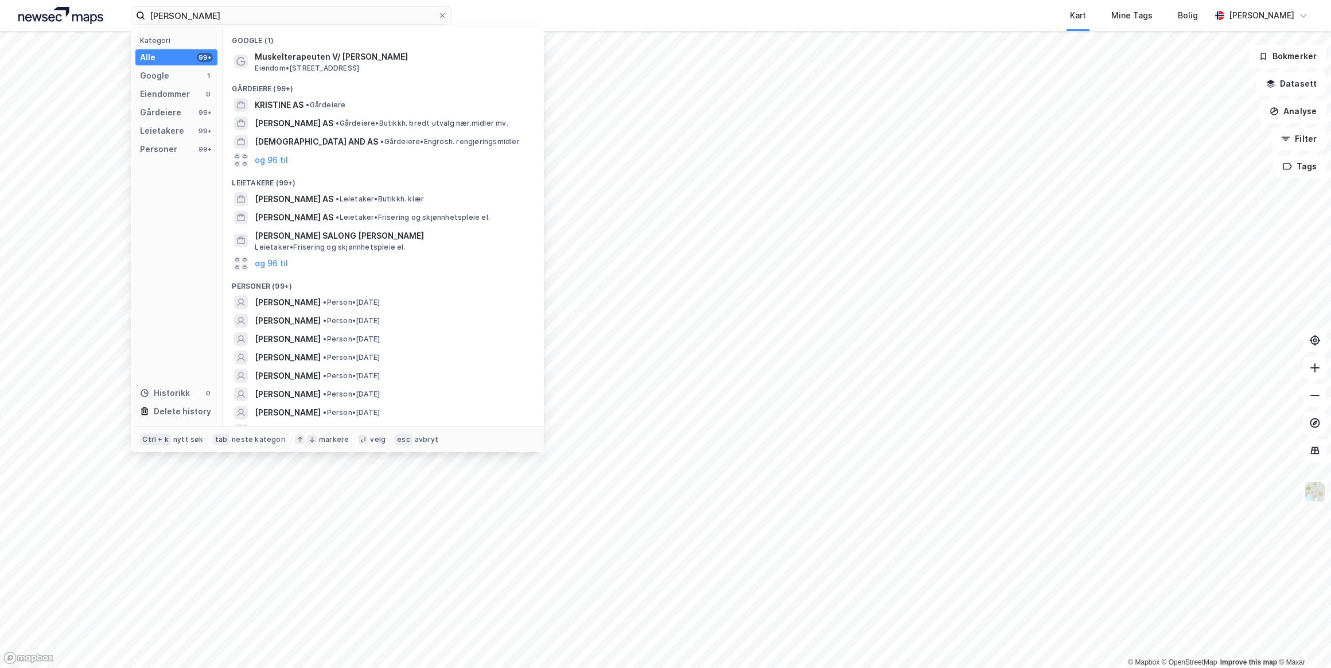
click at [310, 303] on span "[PERSON_NAME]" at bounding box center [288, 302] width 66 height 14
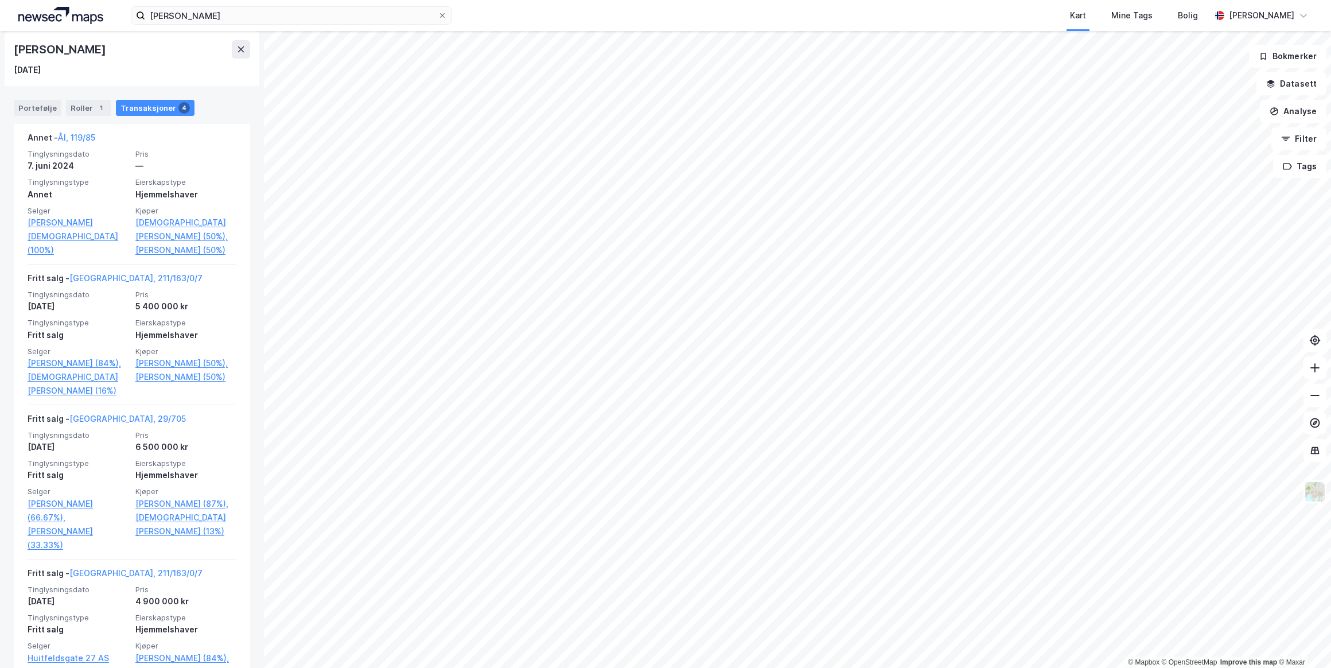
scroll to position [260, 0]
click at [92, 421] on link "[GEOGRAPHIC_DATA], 29/705" at bounding box center [127, 416] width 116 height 10
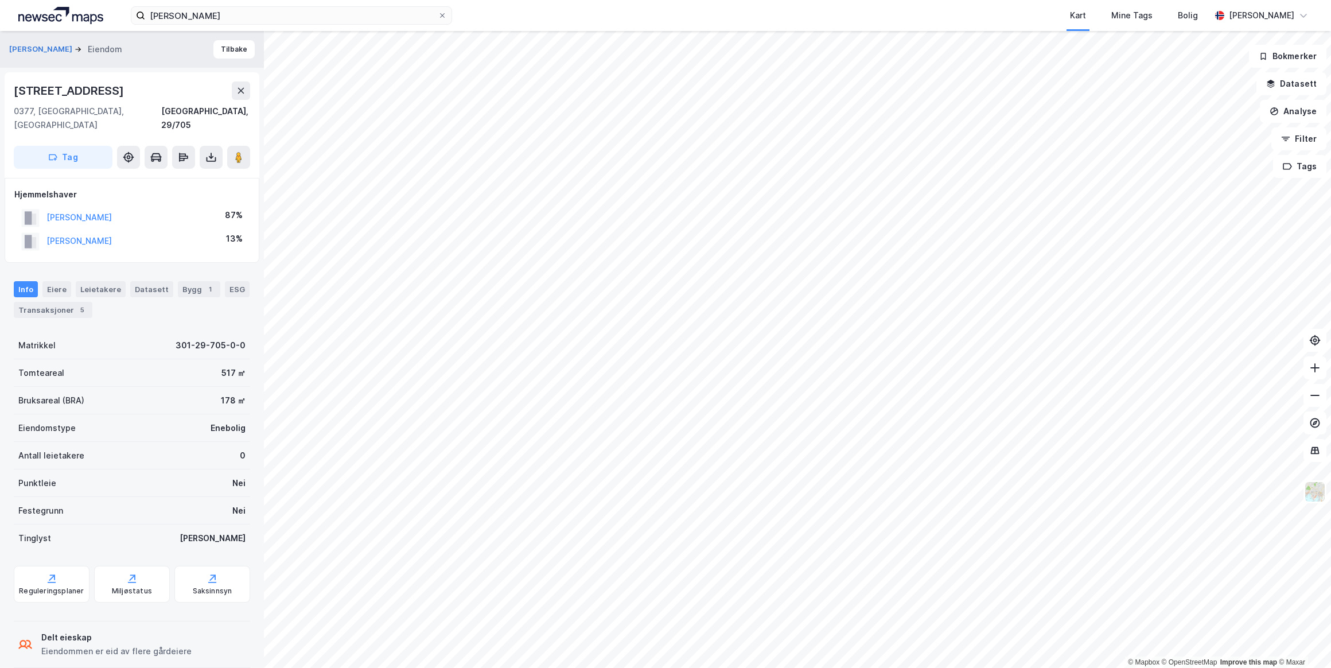
scroll to position [4, 0]
click at [0, 0] on button "[PERSON_NAME]" at bounding box center [0, 0] width 0 height 0
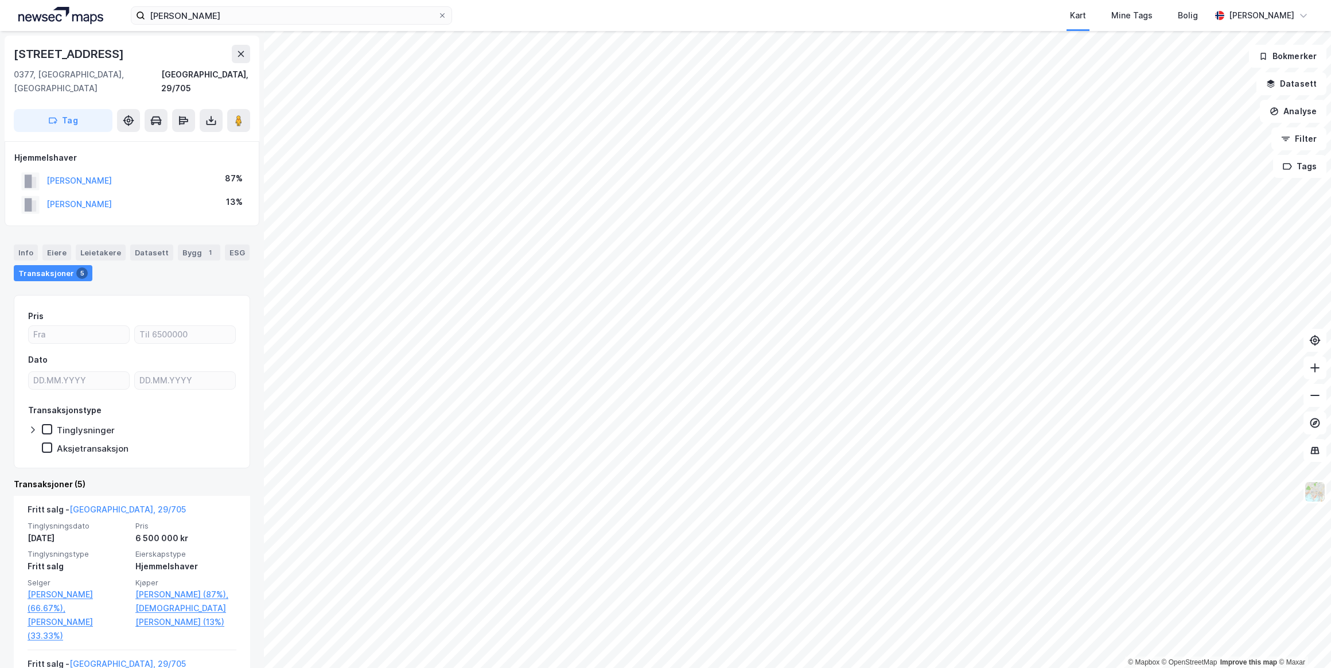
click at [240, 54] on icon at bounding box center [241, 54] width 6 height 6
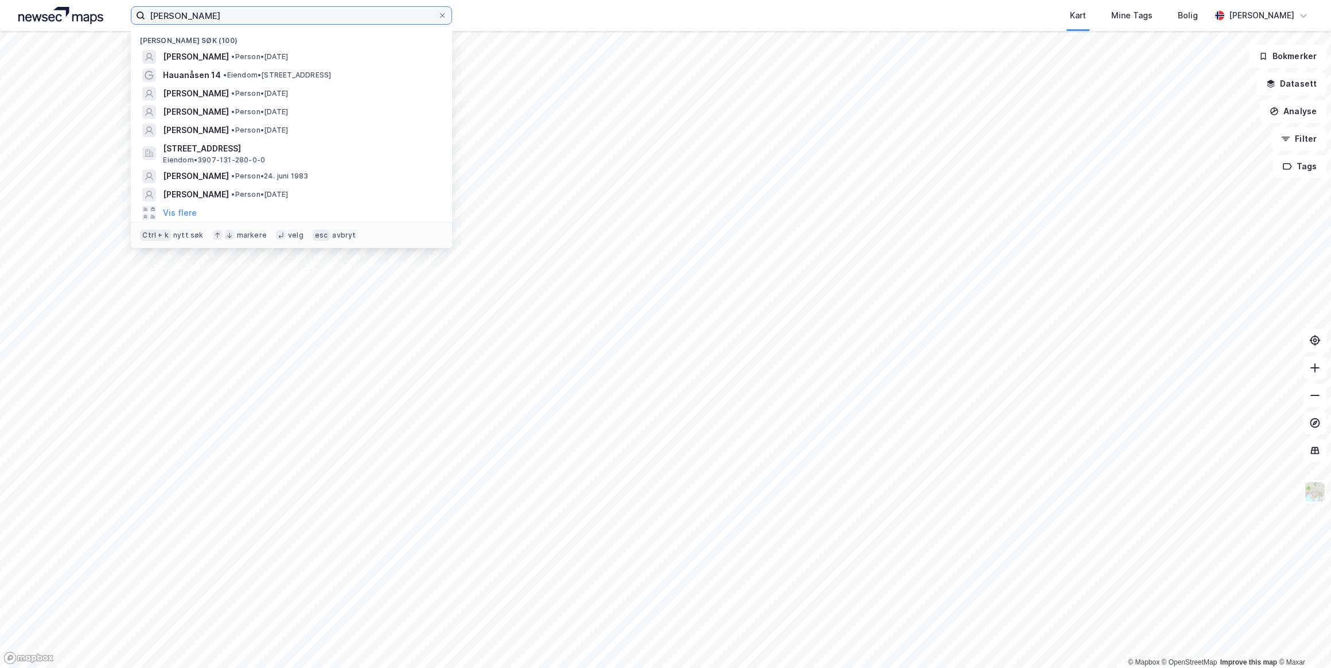
drag, startPoint x: 274, startPoint y: 17, endPoint x: 28, endPoint y: 14, distance: 245.5
click at [28, 14] on div "[PERSON_NAME] søk (100) [PERSON_NAME] • Person • [DATE] [GEOGRAPHIC_DATA] 14 • …" at bounding box center [665, 15] width 1331 height 31
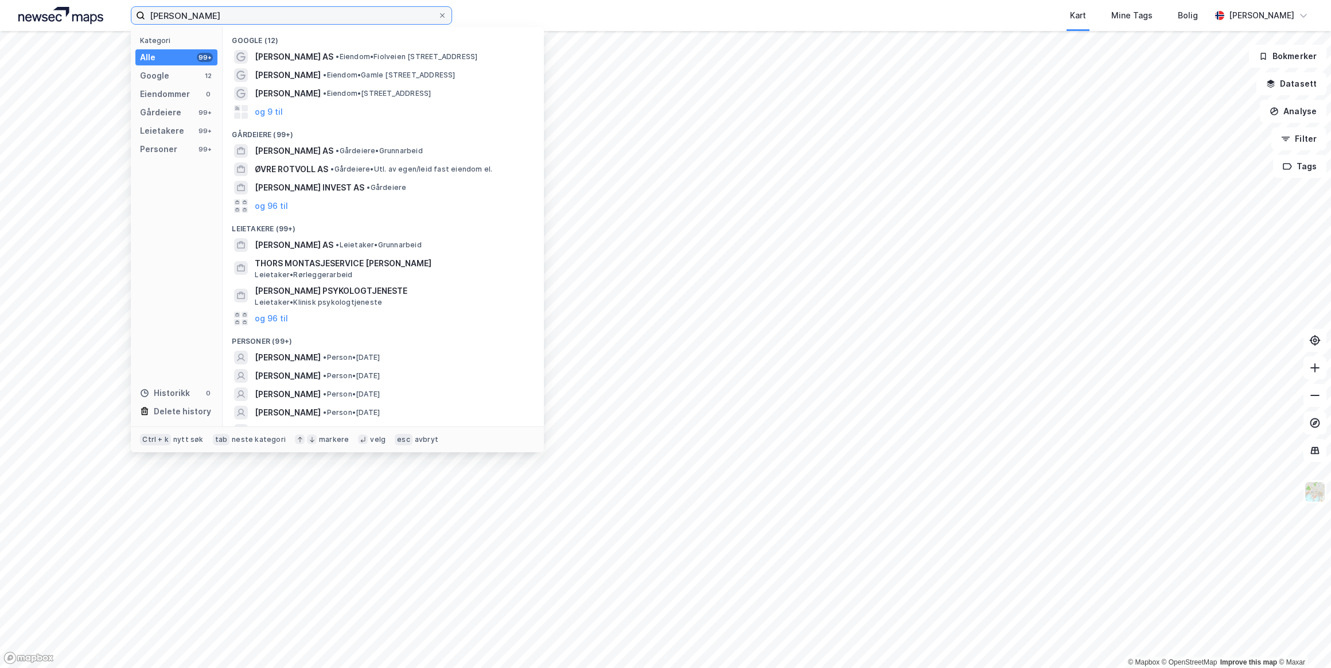
type input "[PERSON_NAME]"
click at [311, 358] on span "[PERSON_NAME]" at bounding box center [288, 357] width 66 height 14
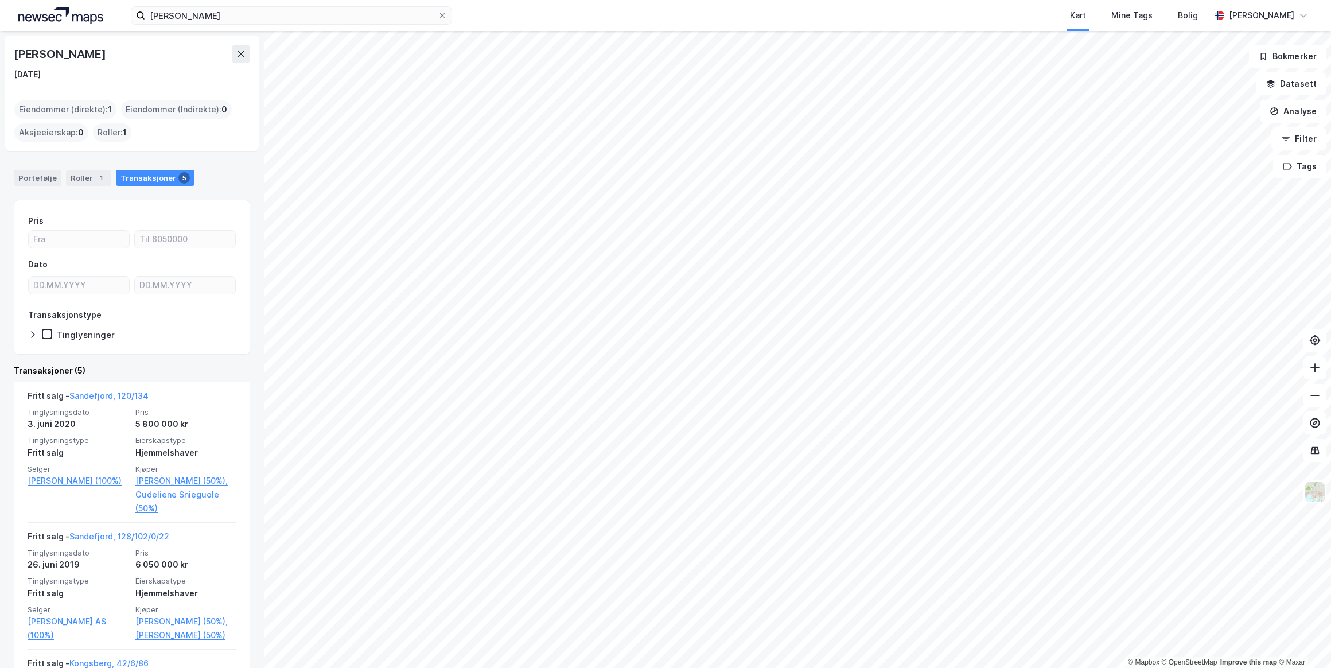
scroll to position [104, 0]
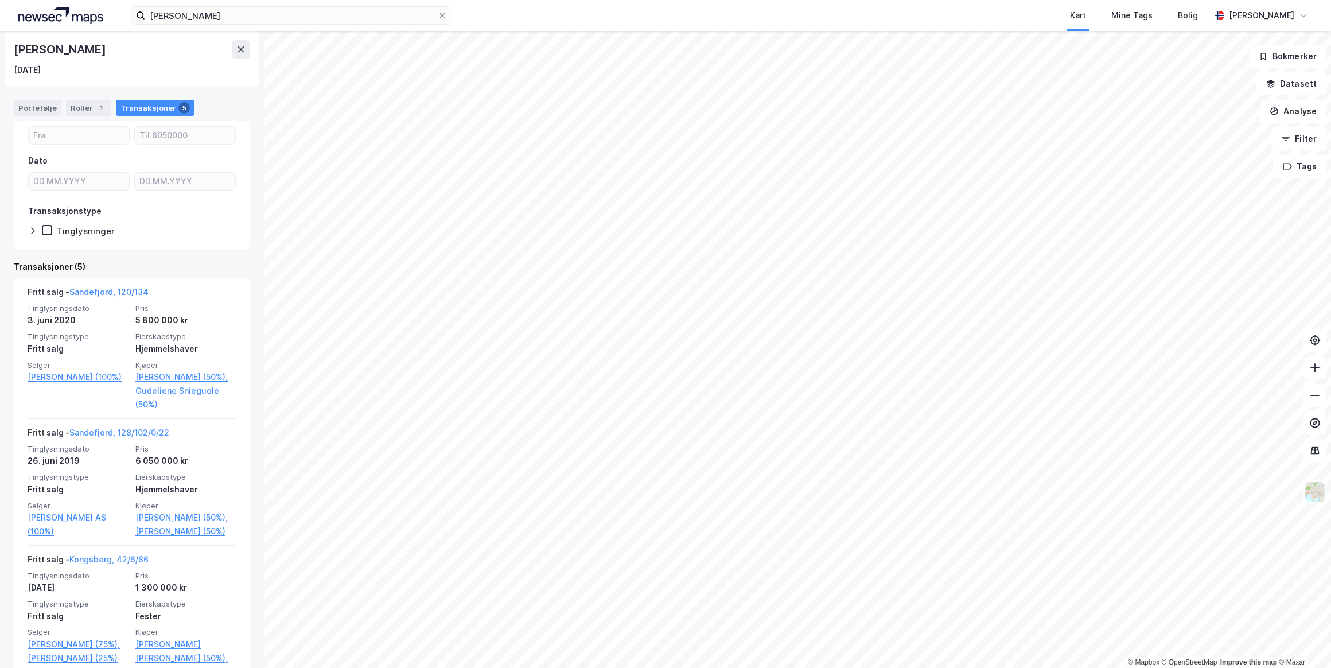
click at [107, 290] on link "Sandefjord, 120/134" at bounding box center [108, 292] width 79 height 10
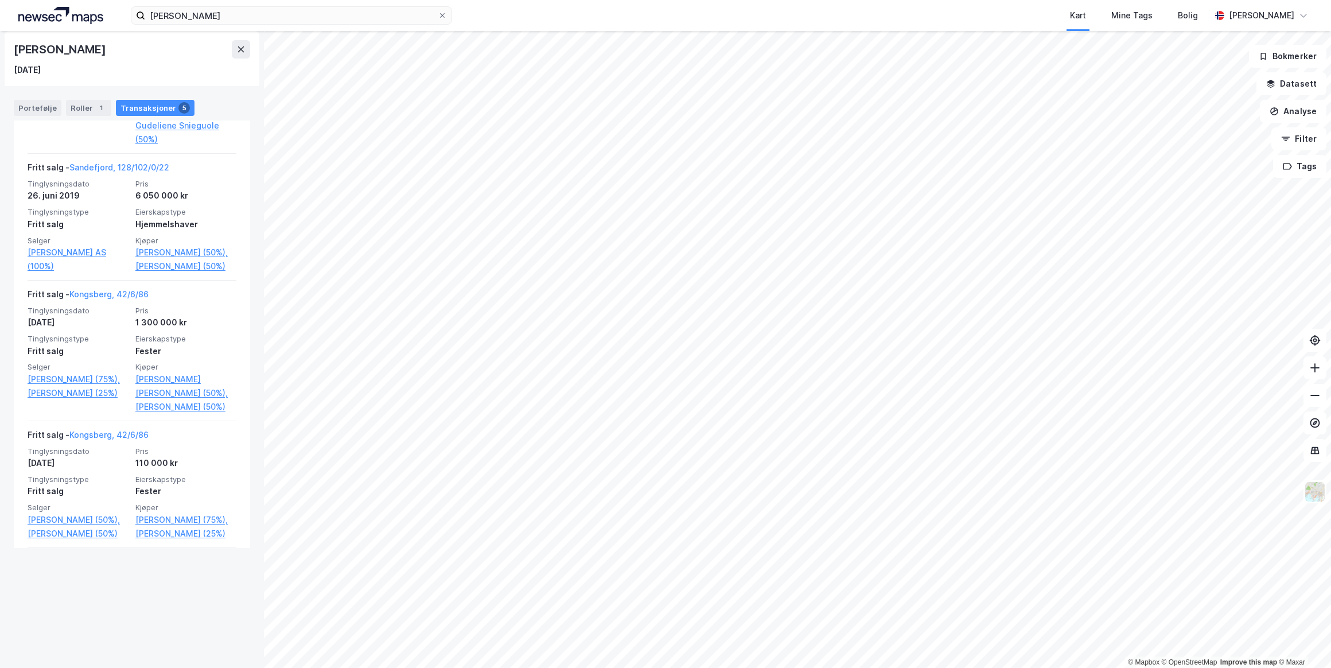
scroll to position [430, 0]
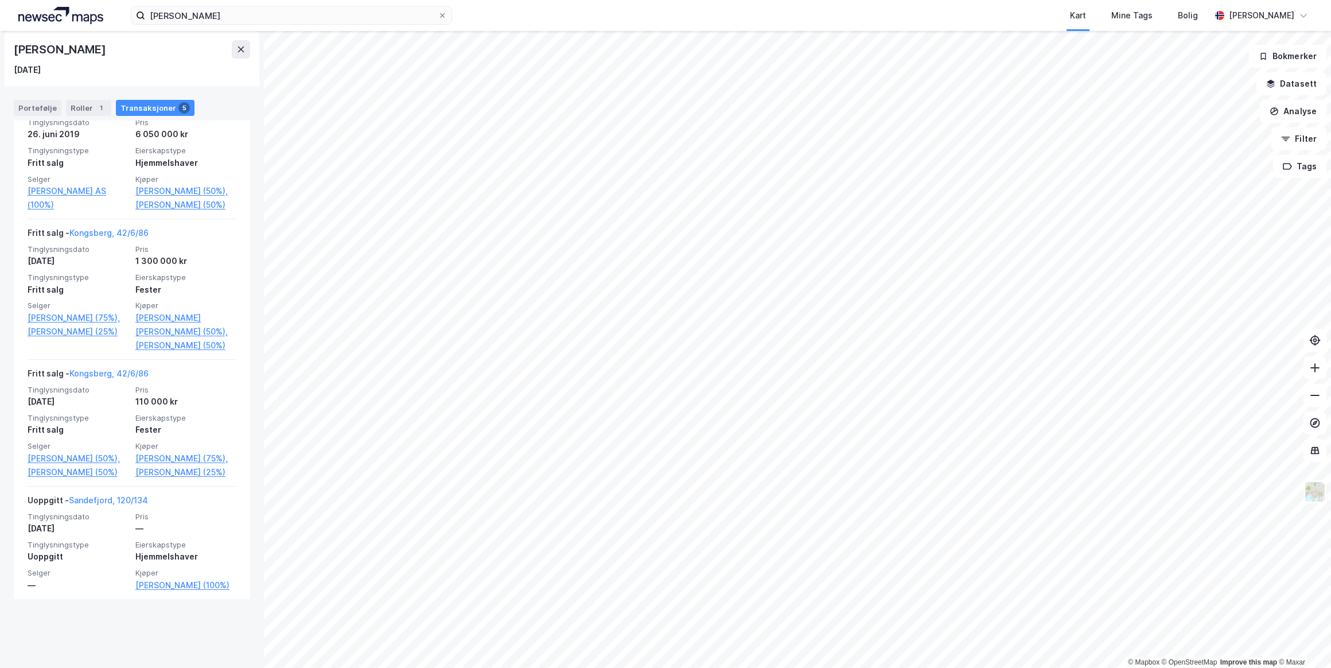
click at [56, 479] on link "[PERSON_NAME] (50%)" at bounding box center [78, 472] width 101 height 14
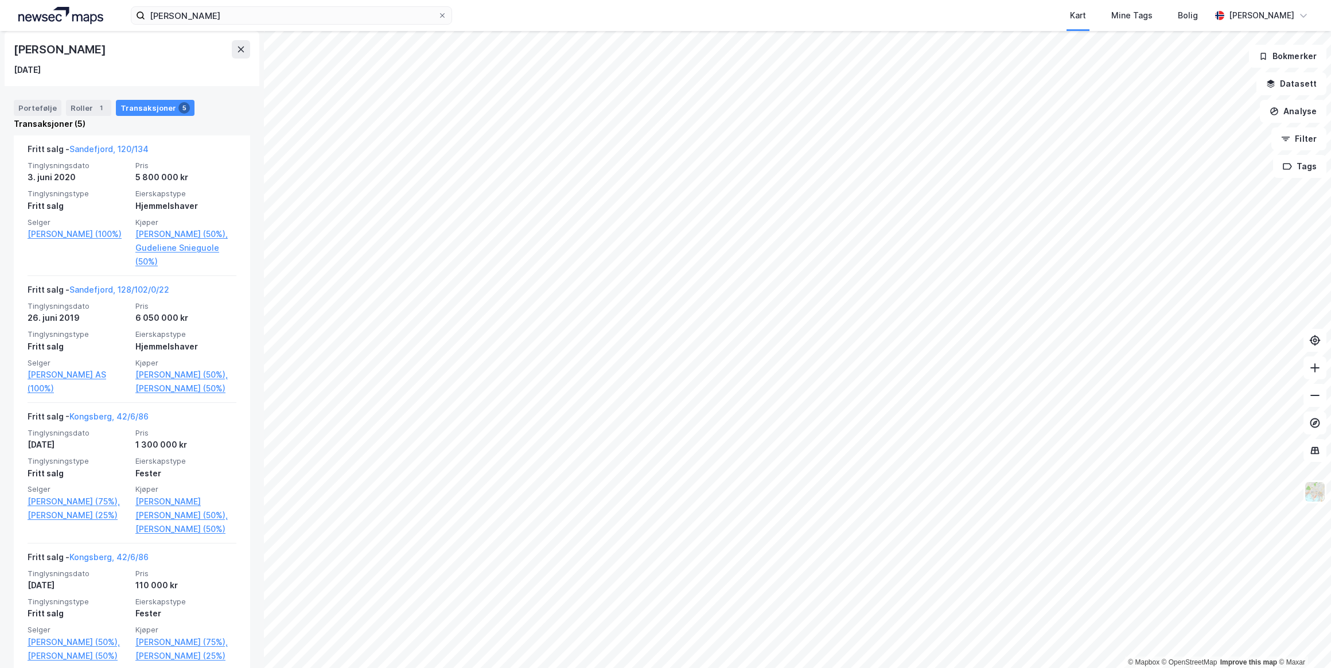
scroll to position [221, 0]
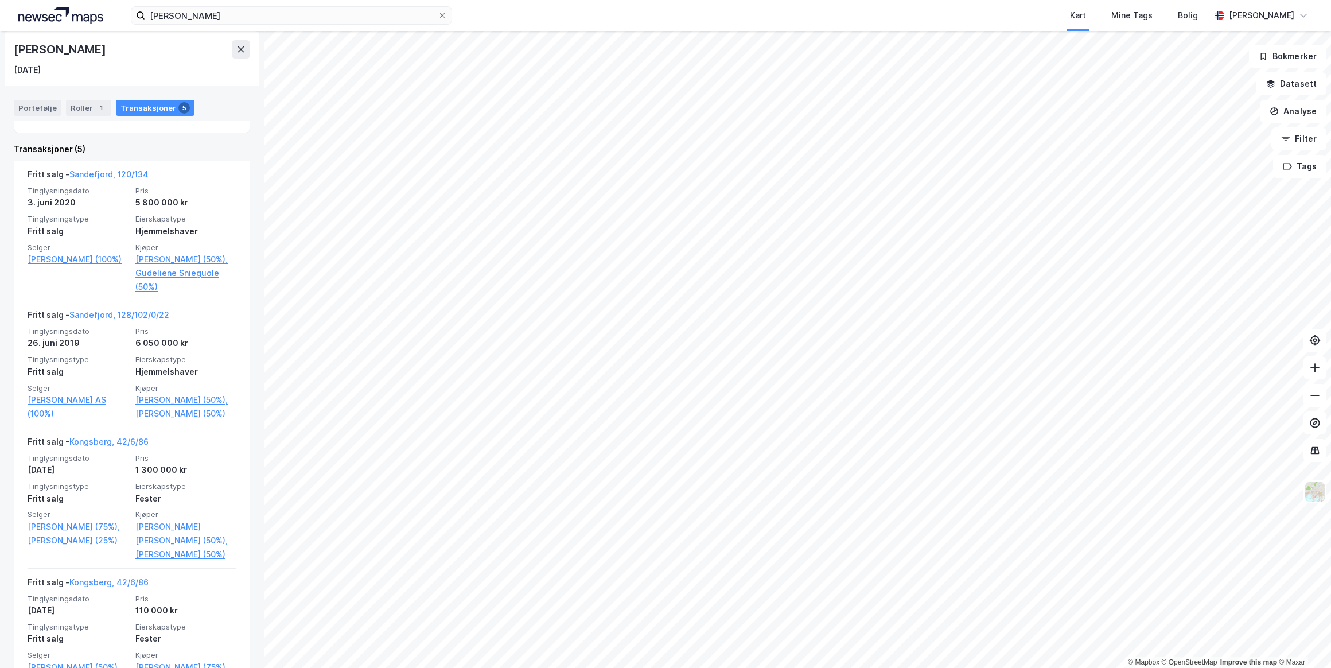
click at [103, 313] on link "Sandefjord, 128/102/0/22" at bounding box center [119, 315] width 100 height 10
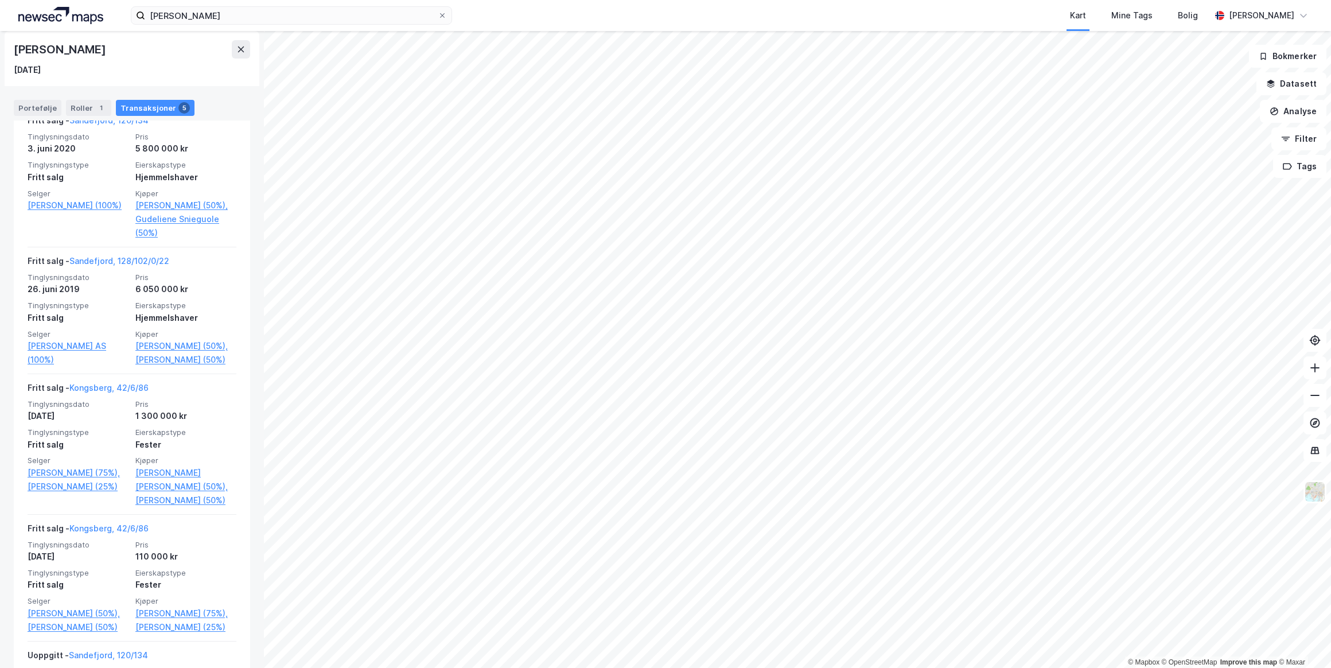
scroll to position [430, 0]
